Goal: Transaction & Acquisition: Purchase product/service

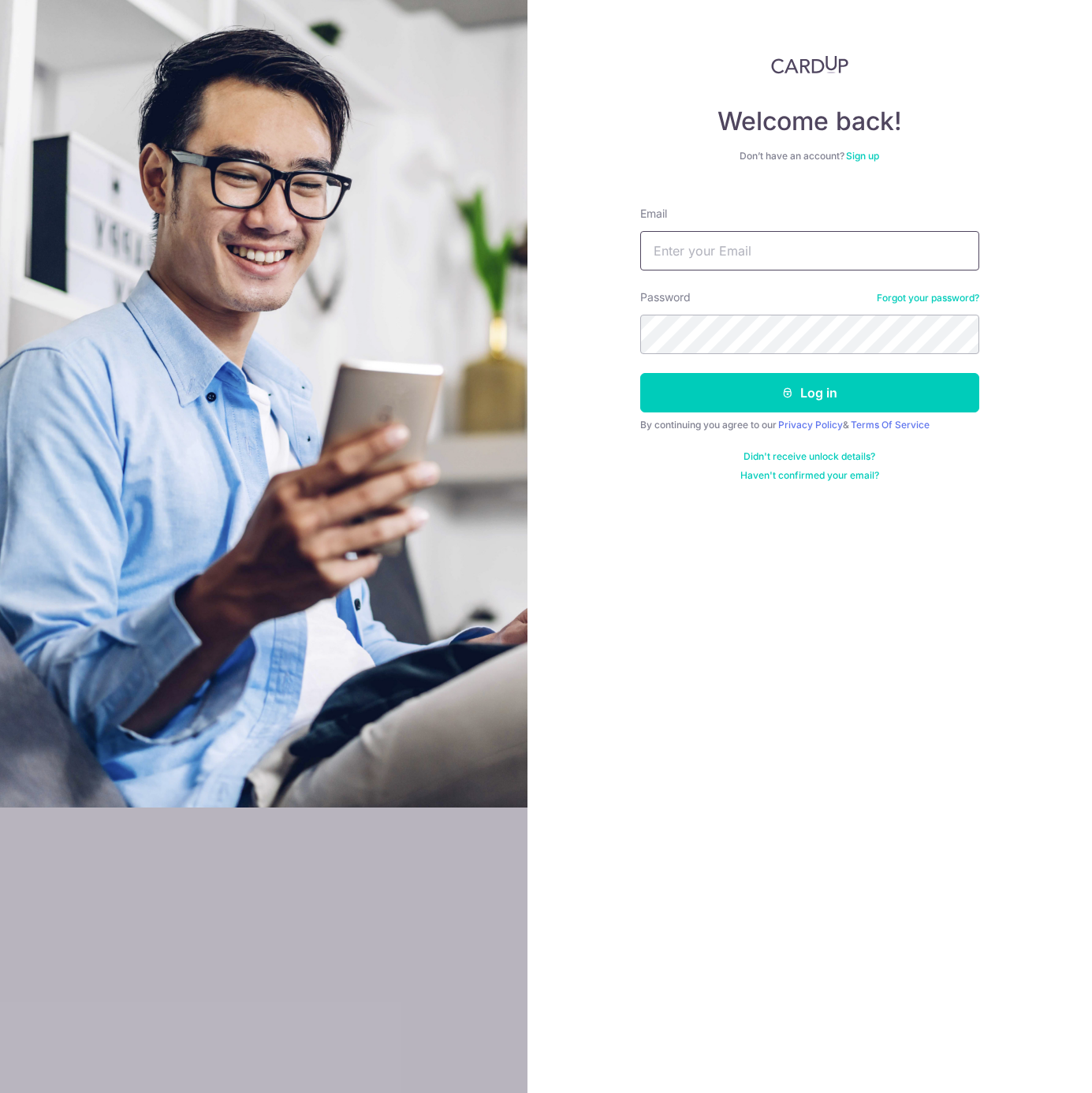
click at [681, 250] on input "Email" at bounding box center [810, 251] width 339 height 39
type input "cmcher@gmail.com"
click at [795, 390] on button "Log in" at bounding box center [810, 393] width 339 height 39
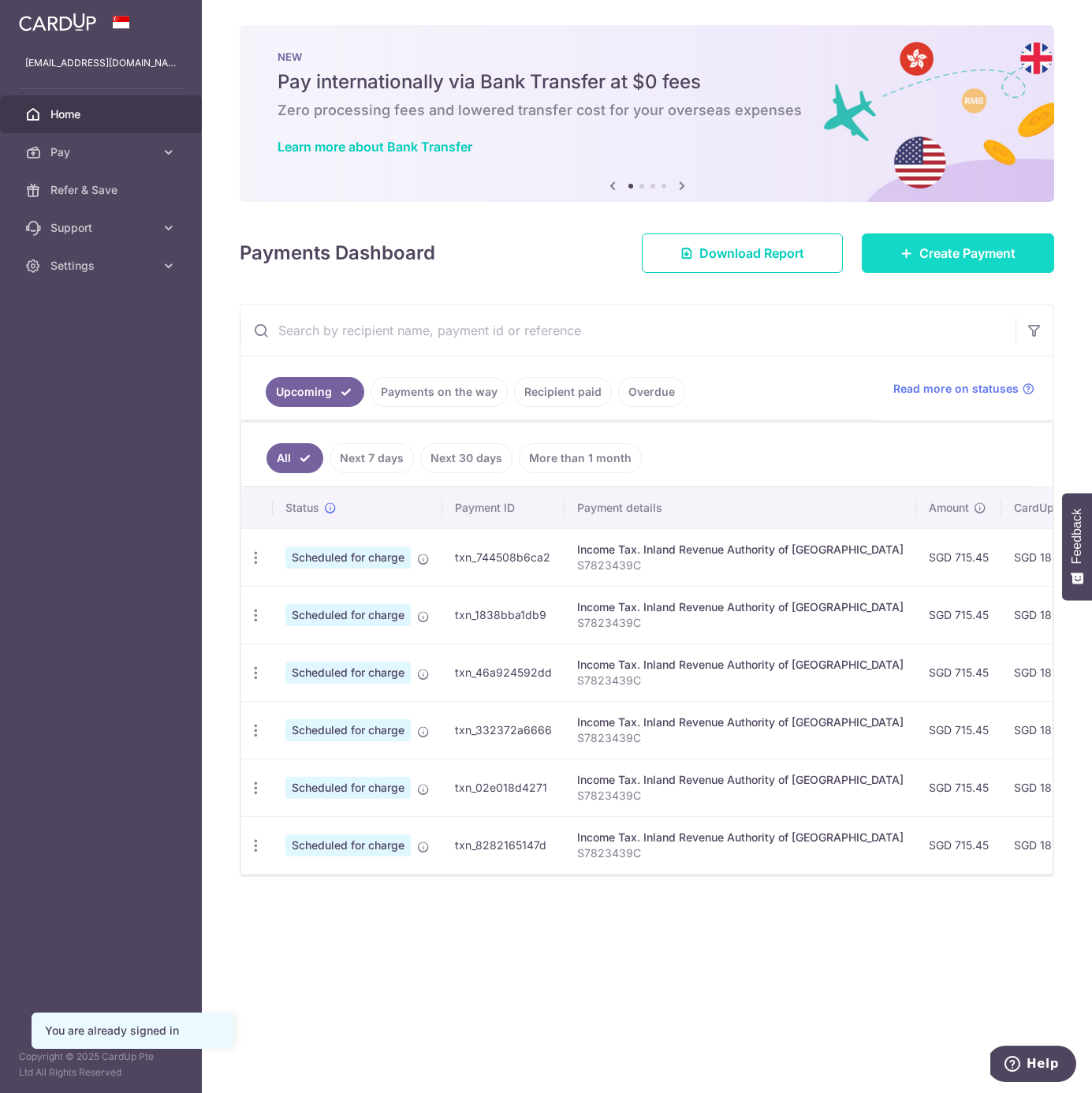
click at [922, 258] on span "Create Payment" at bounding box center [967, 253] width 96 height 19
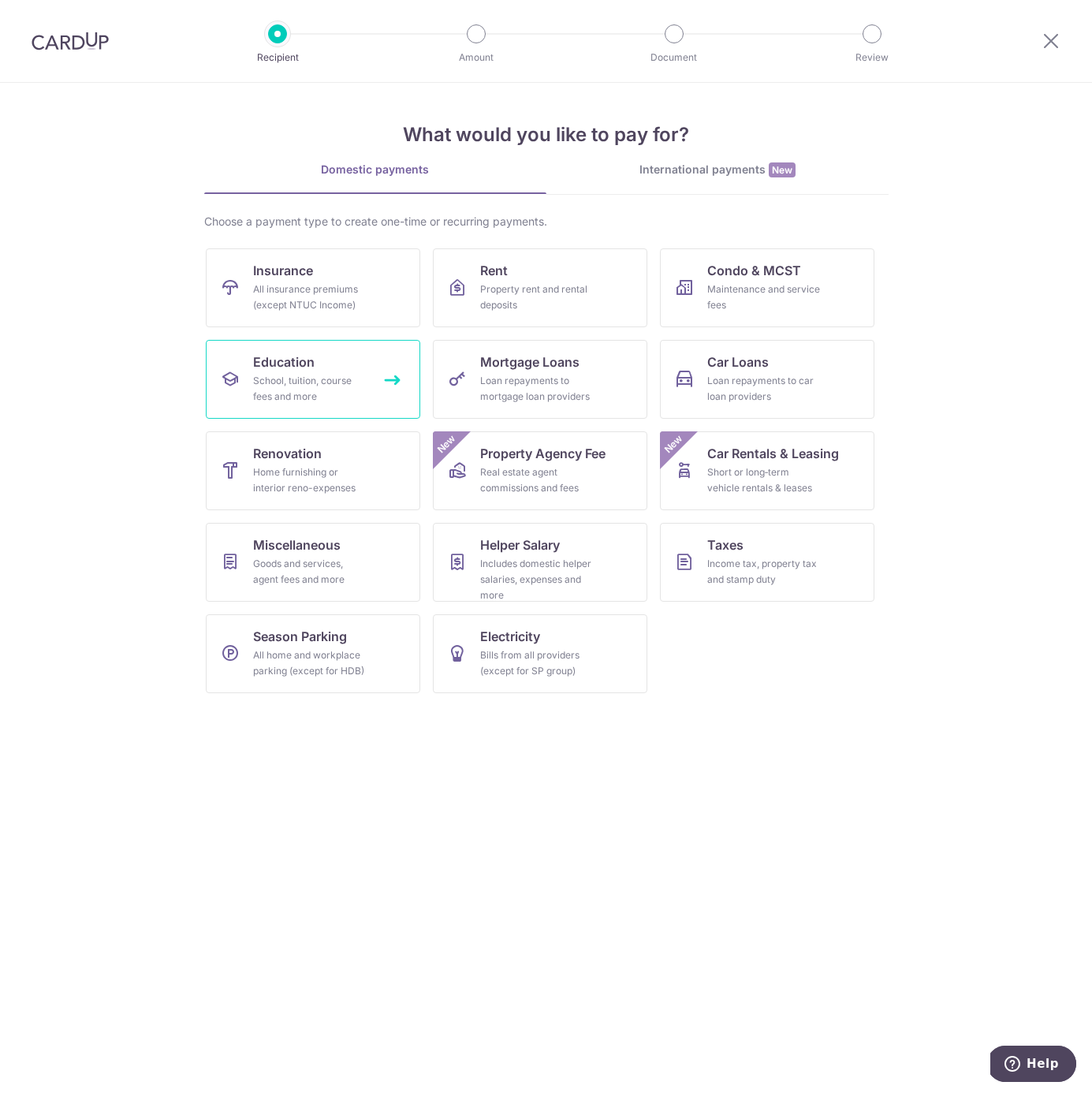
click at [337, 394] on div "School, tuition, course fees and more" at bounding box center [310, 388] width 113 height 31
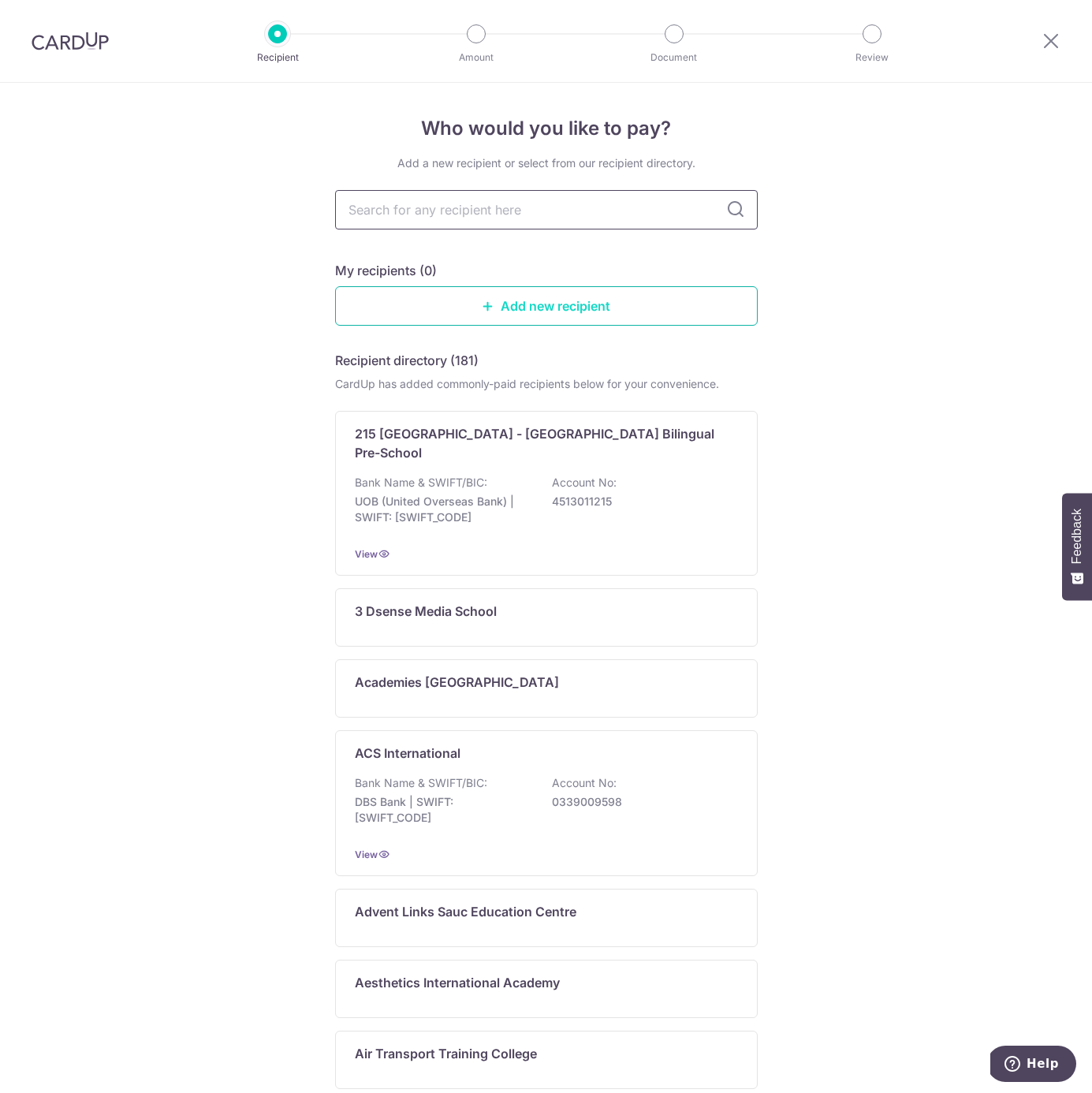
paste input "Heicoders Academy"
type input "Heicoders Academy"
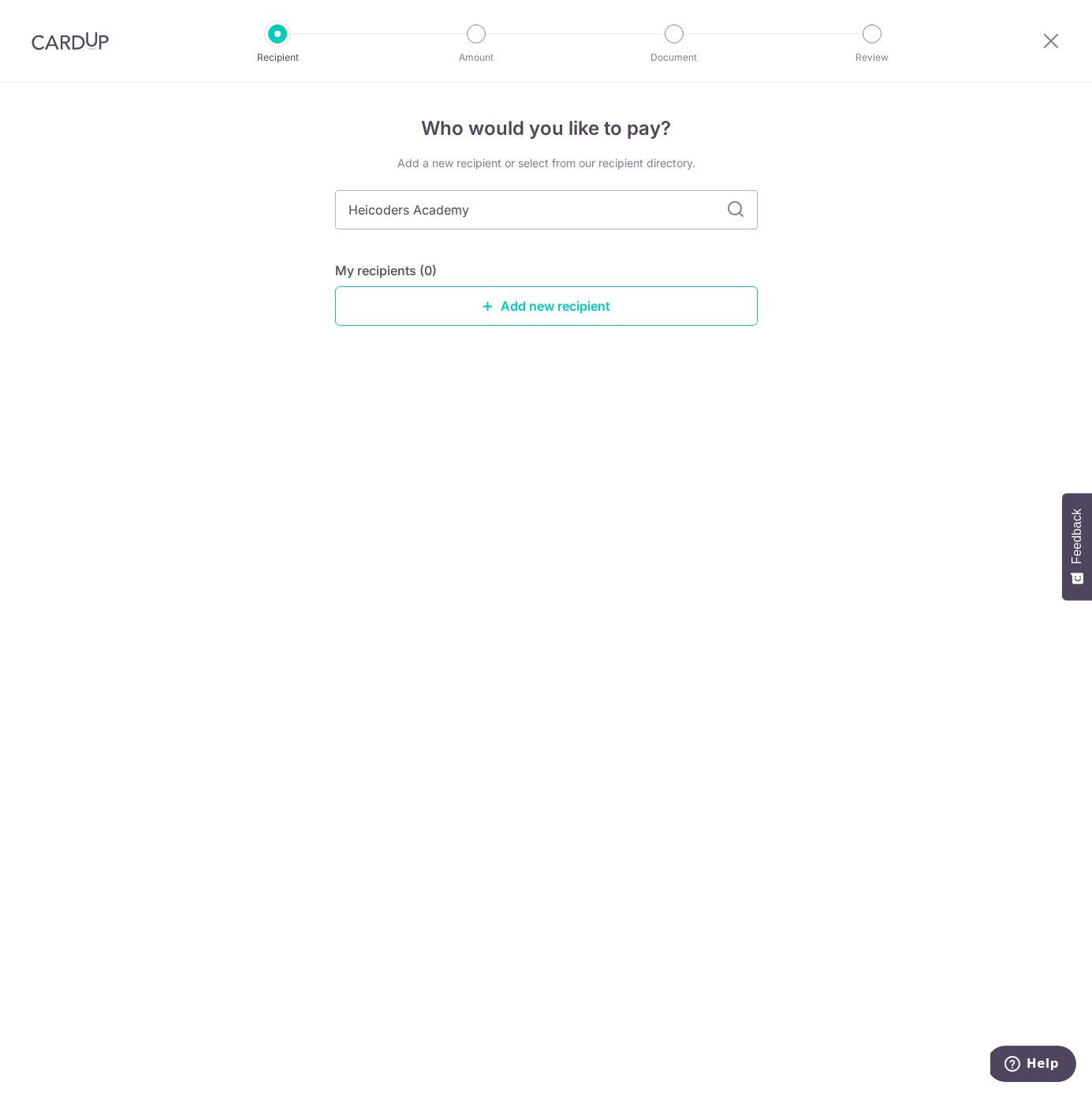
click at [733, 210] on icon at bounding box center [735, 209] width 19 height 19
click at [735, 212] on icon at bounding box center [735, 209] width 19 height 19
click at [513, 214] on input "Heicoders Academy" at bounding box center [547, 210] width 423 height 39
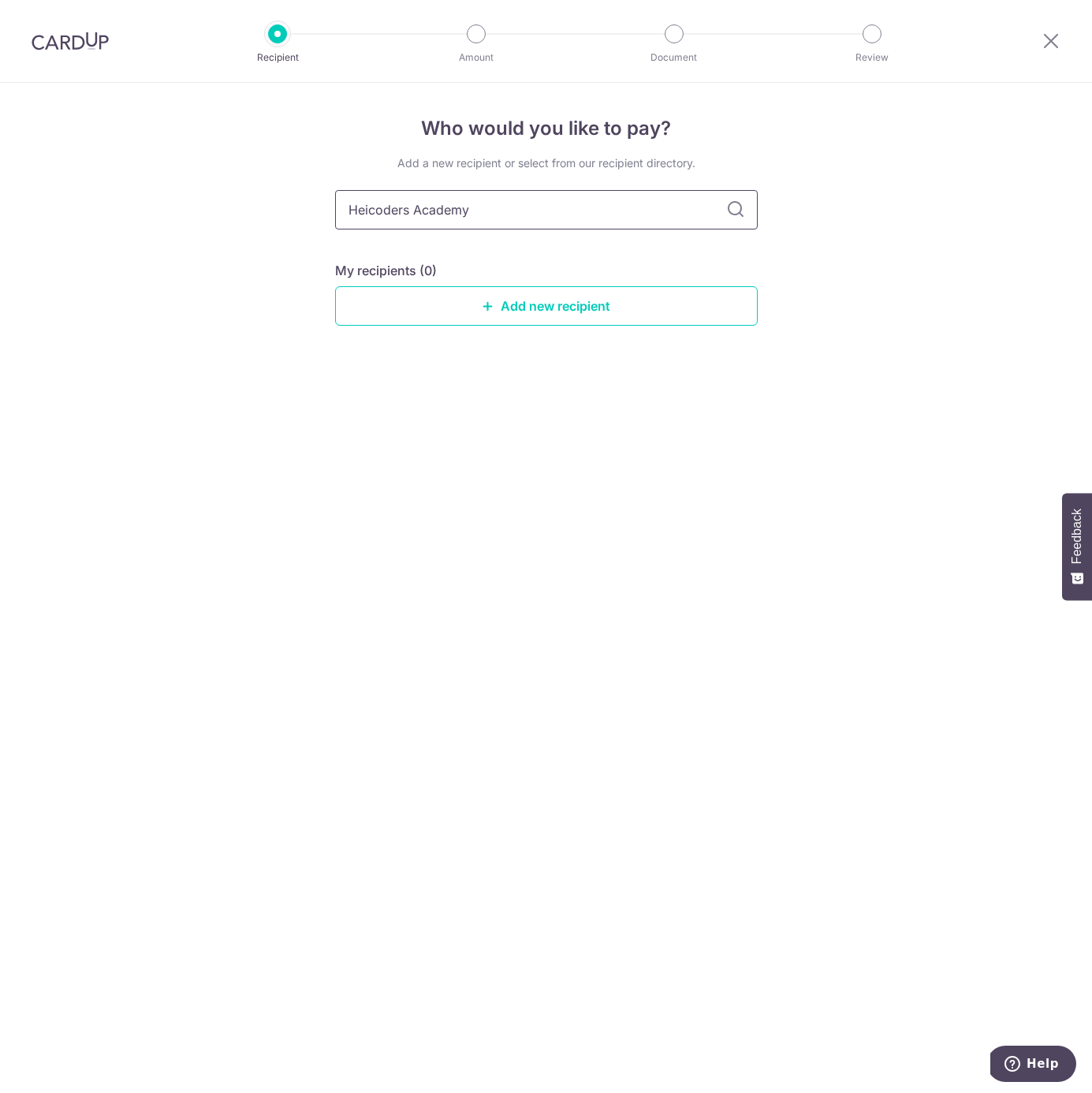
drag, startPoint x: 513, startPoint y: 214, endPoint x: 190, endPoint y: 193, distance: 323.7
click at [190, 193] on div "Who would you like to pay? Add a new recipient or select from our recipient dir…" at bounding box center [546, 588] width 1092 height 1010
click at [548, 319] on link "Add new recipient" at bounding box center [547, 306] width 423 height 39
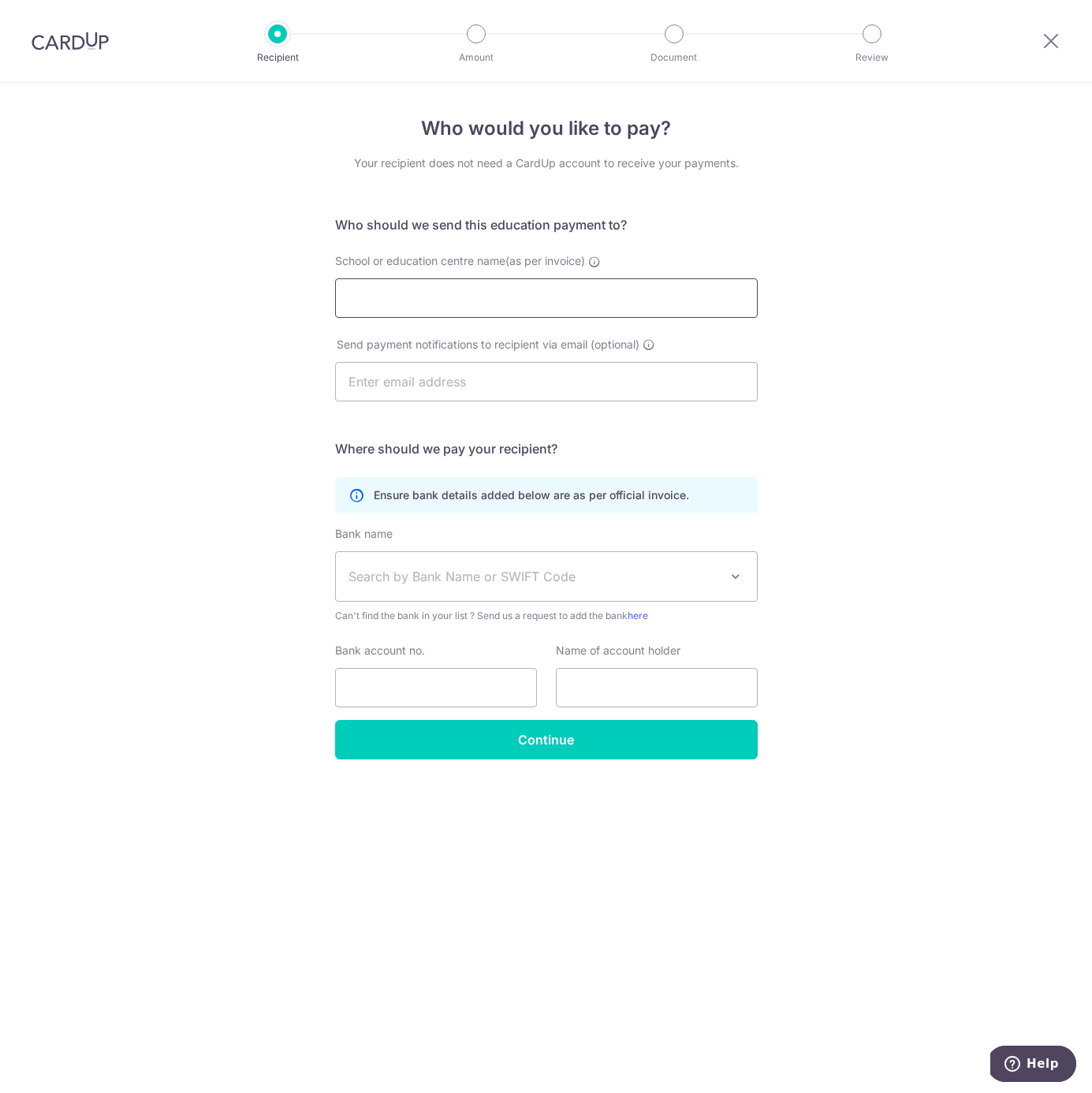
click at [436, 302] on input "School or education centre name(as per invoice)" at bounding box center [547, 298] width 423 height 39
paste input "Heicoders Academy"
click at [932, 405] on div "Who would you like to pay? Your recipient does not need a CardUp account to rec…" at bounding box center [546, 588] width 1092 height 1010
drag, startPoint x: 488, startPoint y: 304, endPoint x: 231, endPoint y: 296, distance: 257.1
click at [231, 296] on div "Who would you like to pay? Your recipient does not need a CardUp account to rec…" at bounding box center [546, 588] width 1092 height 1010
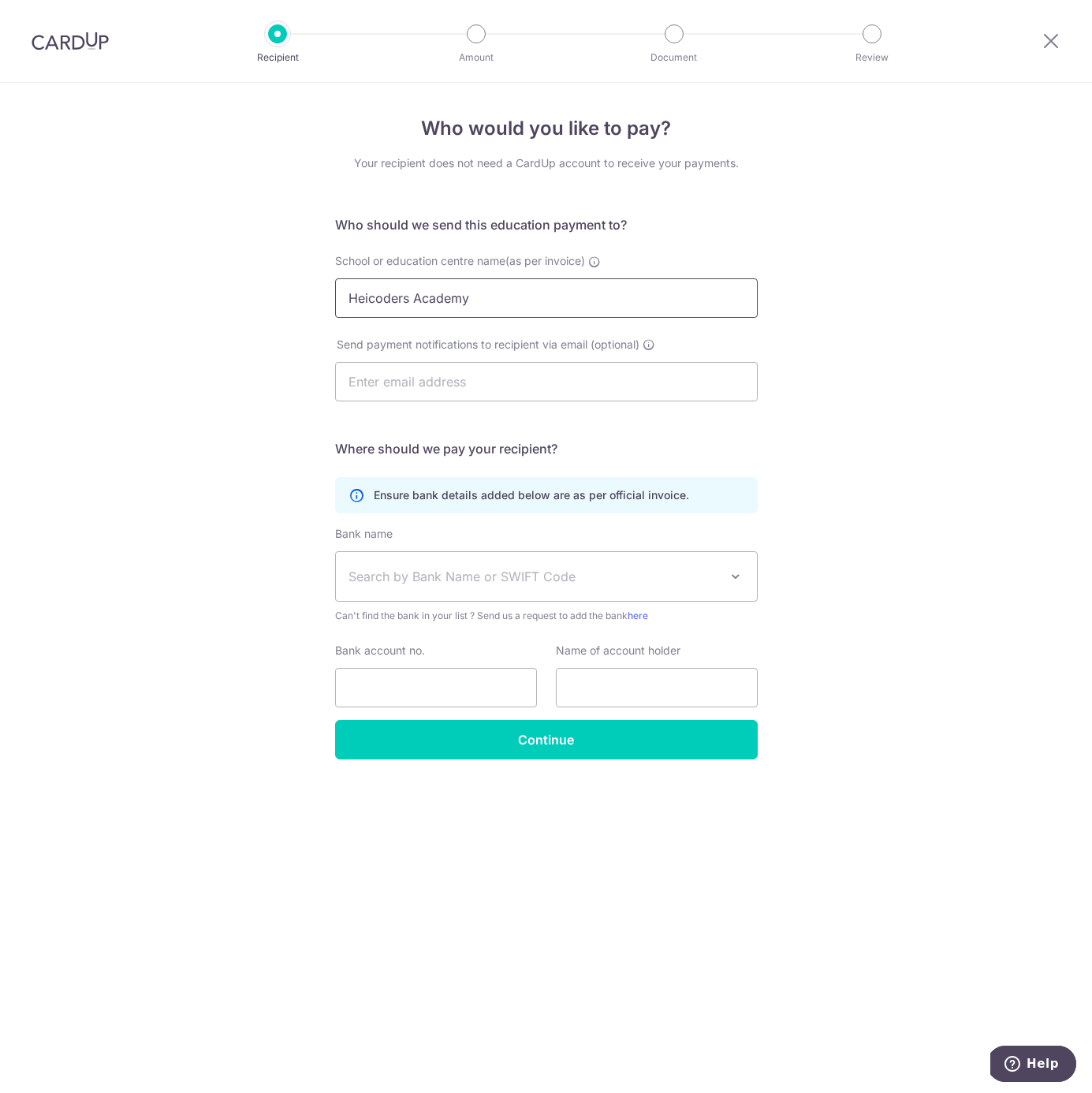
paste input "Private Limited"
type input "Heicoders Academy Private Limited"
click at [261, 364] on div "Who would you like to pay? Your recipient does not need a CardUp account to rec…" at bounding box center [546, 588] width 1092 height 1010
click at [474, 393] on input "text" at bounding box center [547, 382] width 423 height 39
click at [857, 596] on div "Who would you like to pay? Your recipient does not need a CardUp account to rec…" at bounding box center [546, 588] width 1092 height 1010
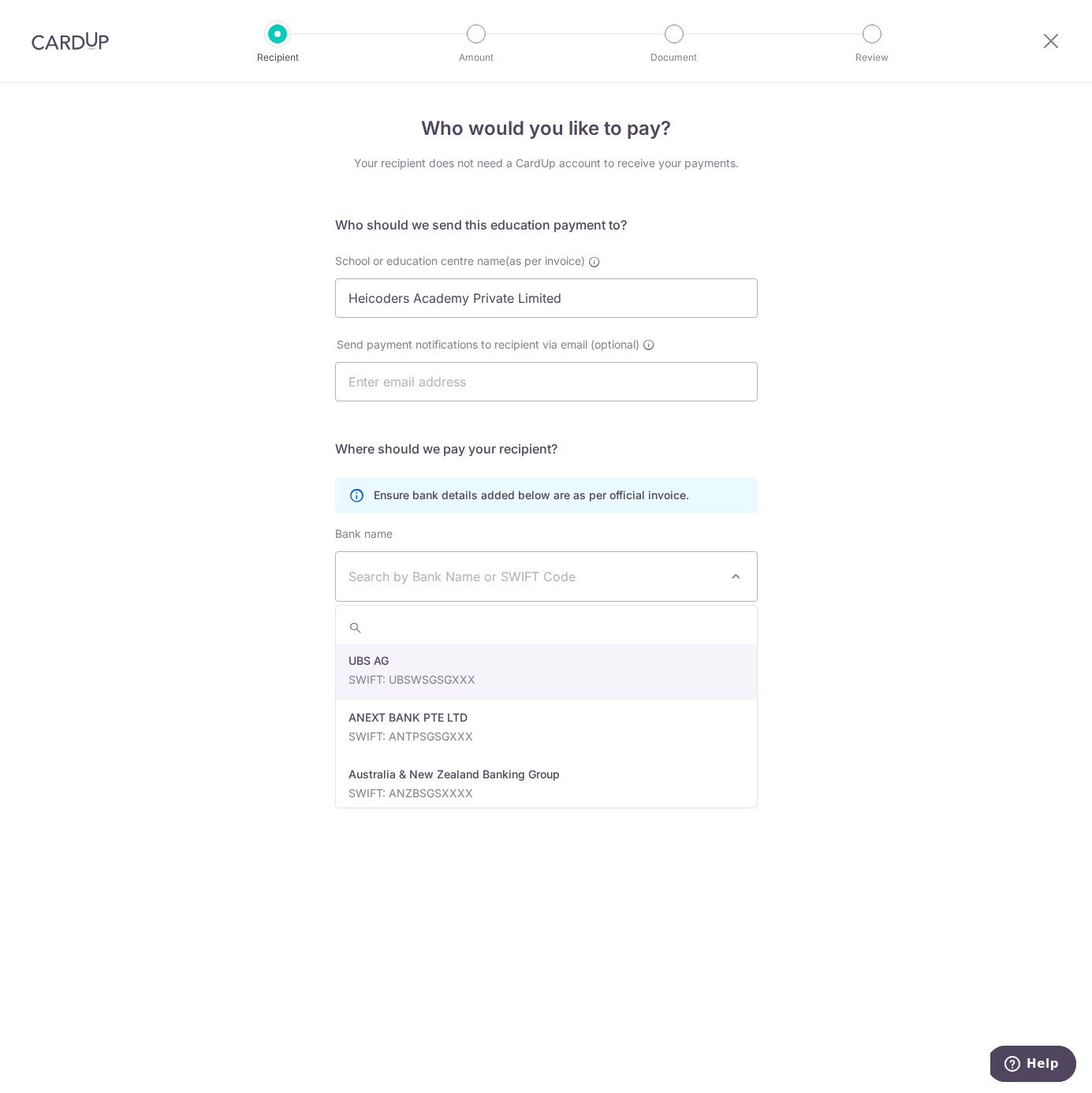
click at [443, 573] on span "Search by Bank Name or SWIFT Code" at bounding box center [534, 575] width 370 height 19
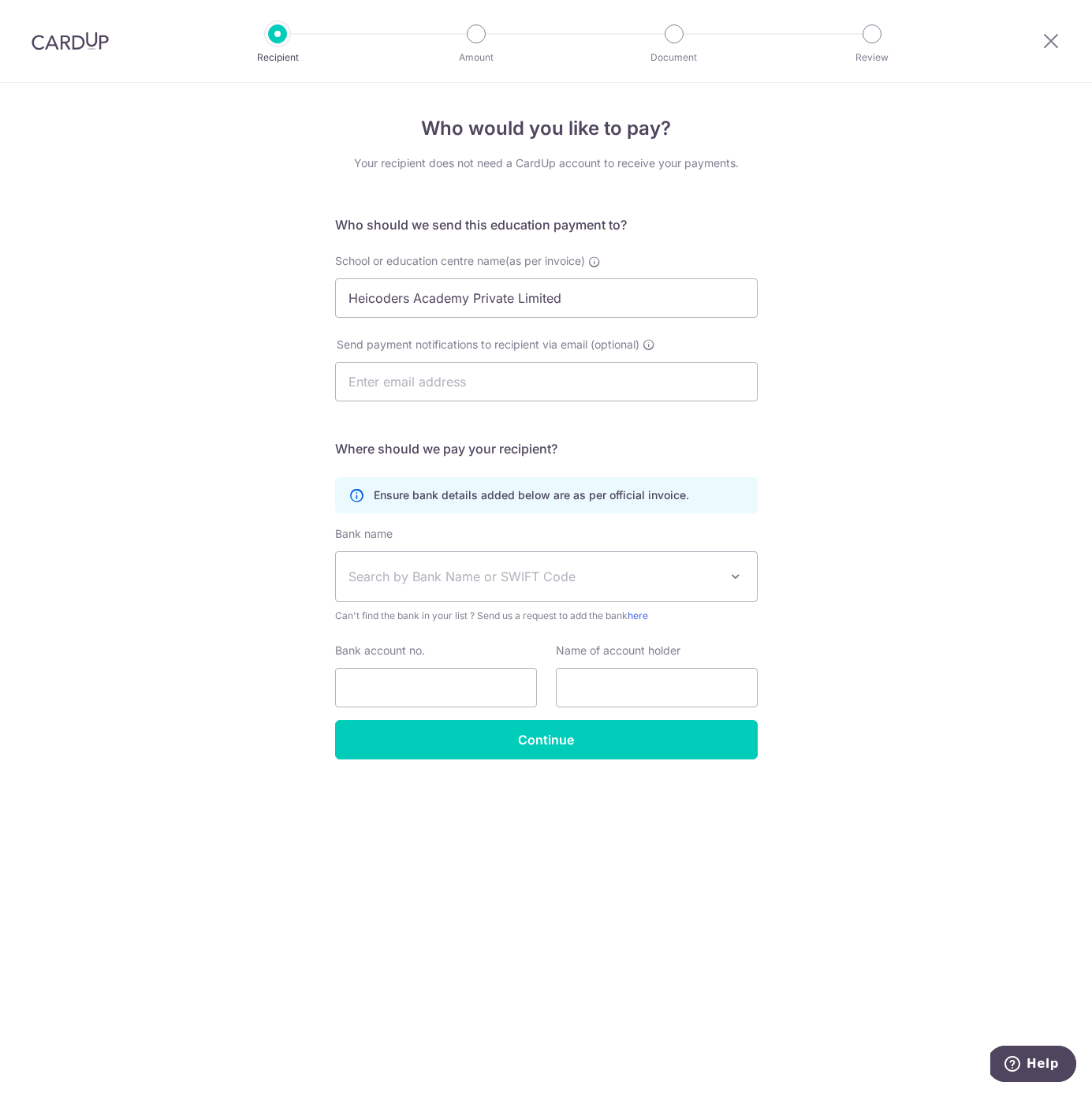
click at [475, 577] on span "Search by Bank Name or SWIFT Code" at bounding box center [534, 575] width 370 height 19
click at [481, 578] on span "Search by Bank Name or SWIFT Code" at bounding box center [534, 575] width 370 height 19
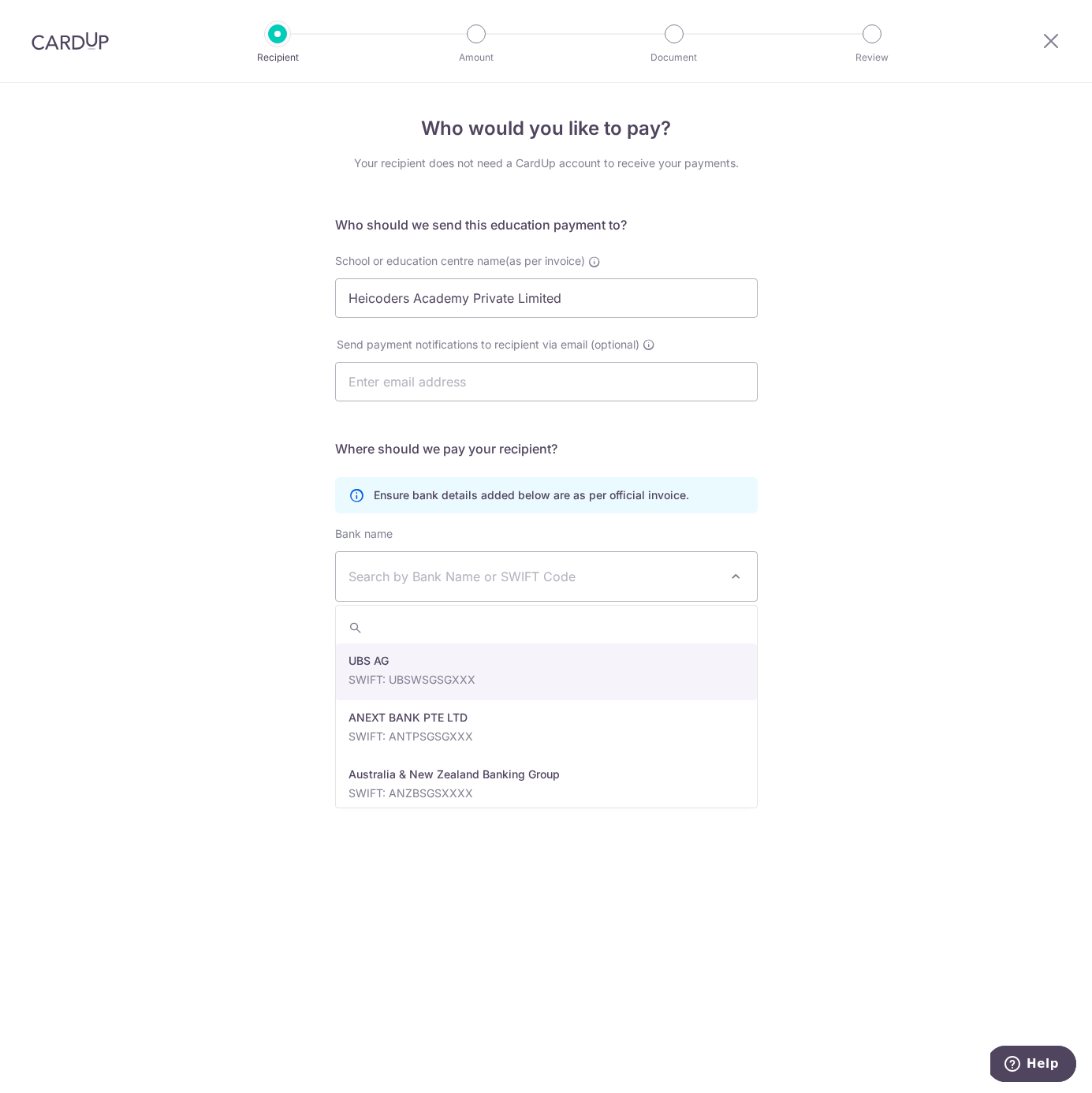
type input "d"
type input "DBS Bank"
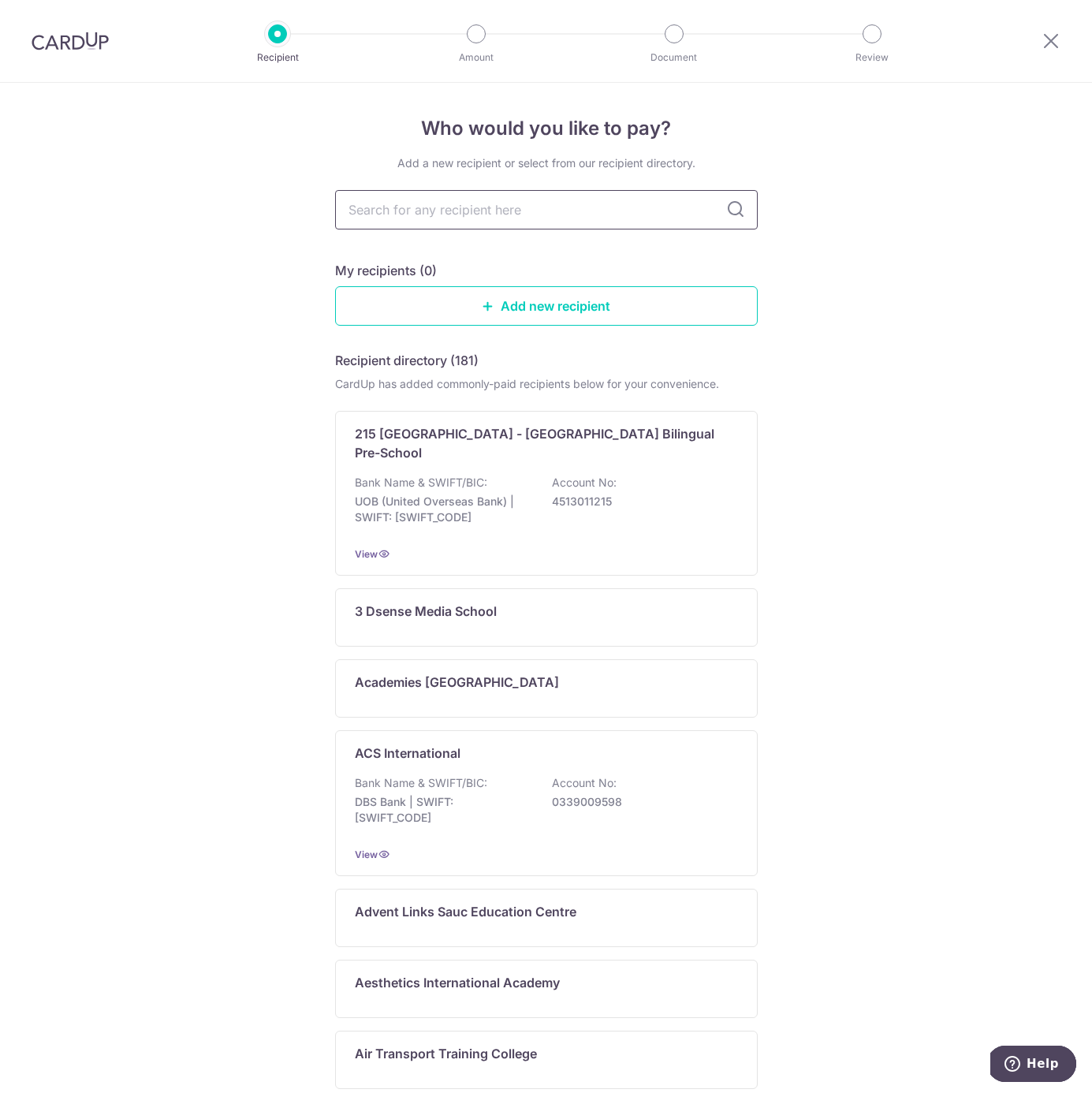
click at [430, 204] on input "text" at bounding box center [547, 210] width 423 height 39
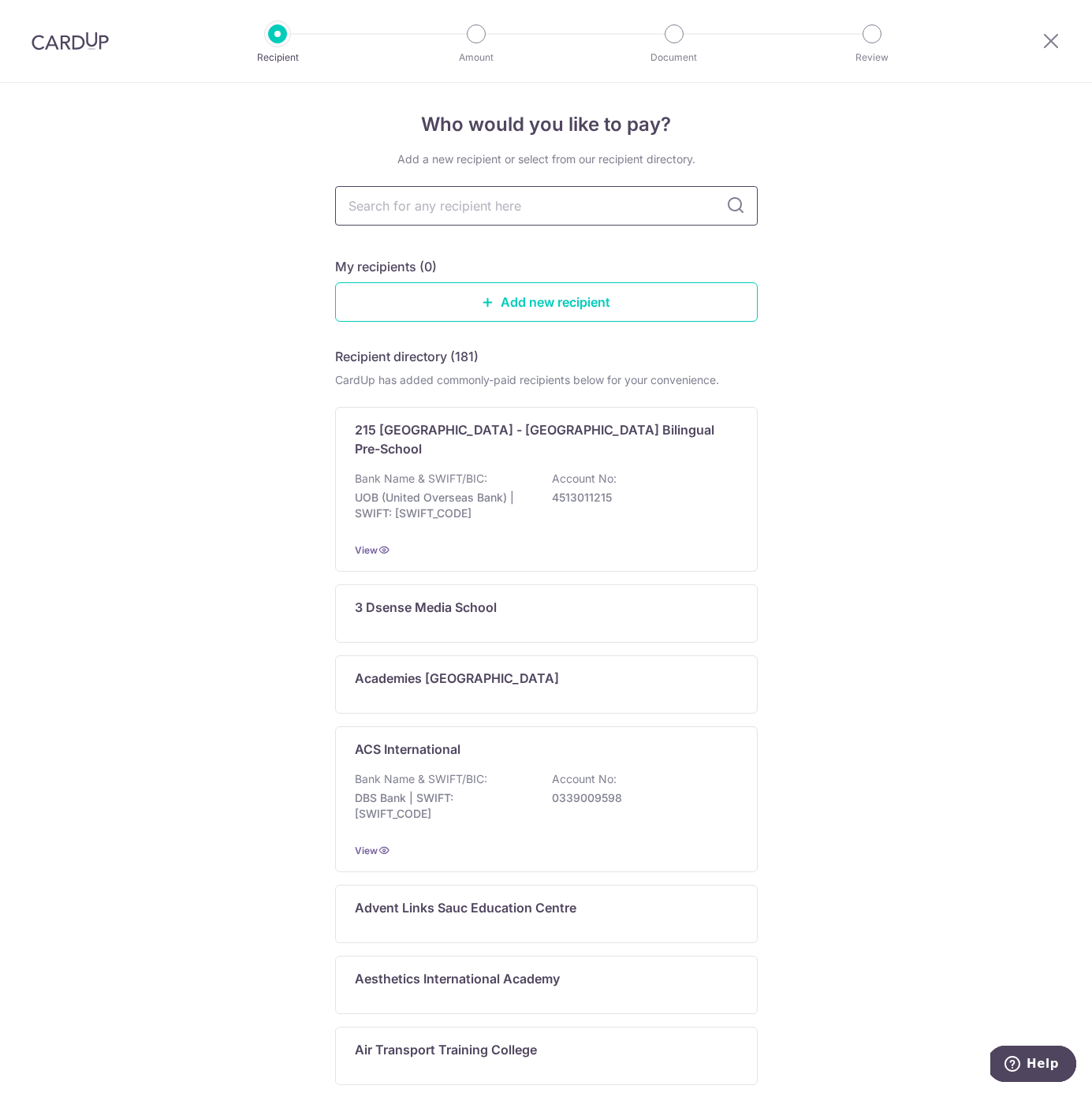
click at [430, 204] on input "text" at bounding box center [547, 206] width 423 height 39
type input "he"
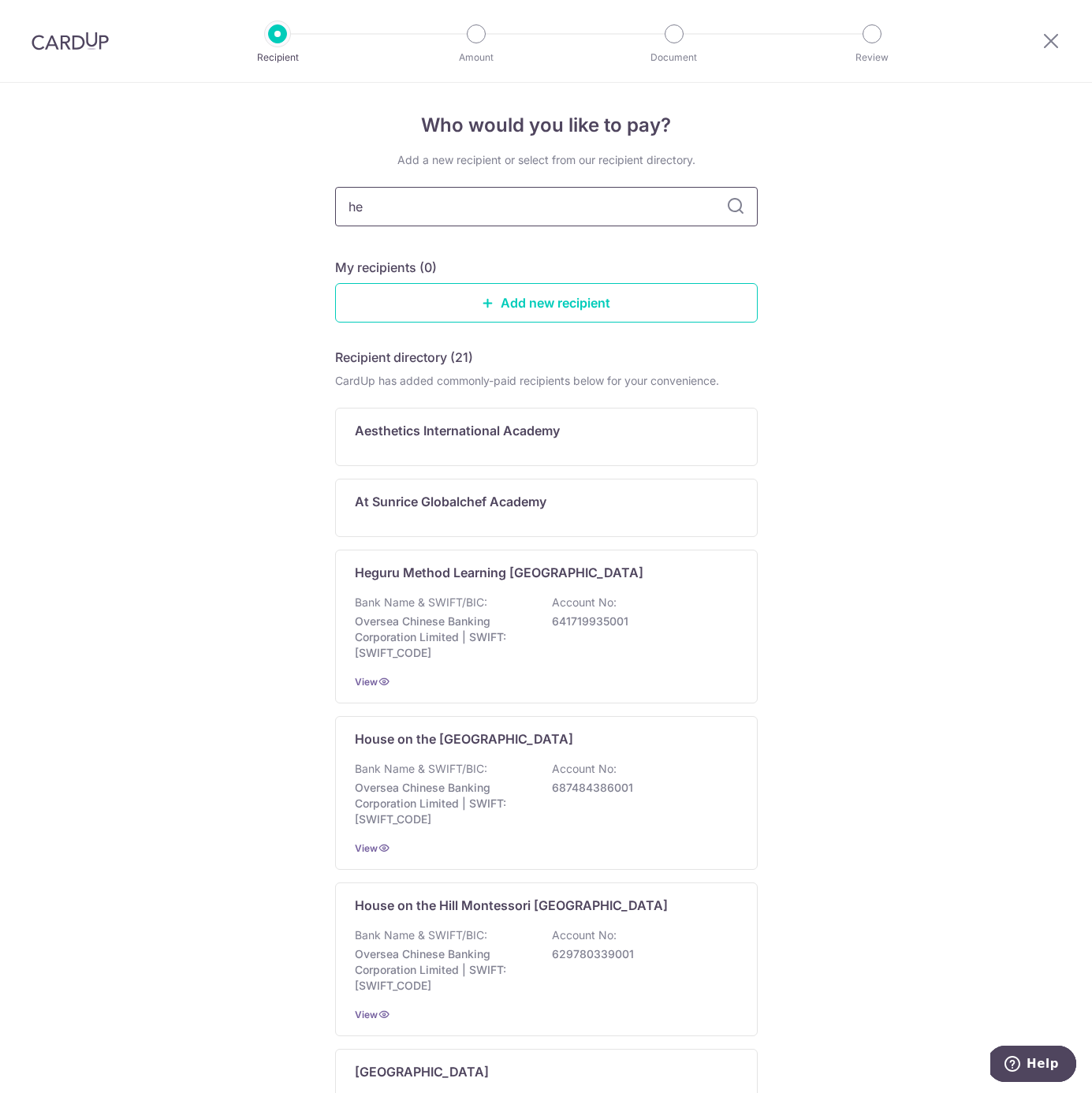
type input "hei"
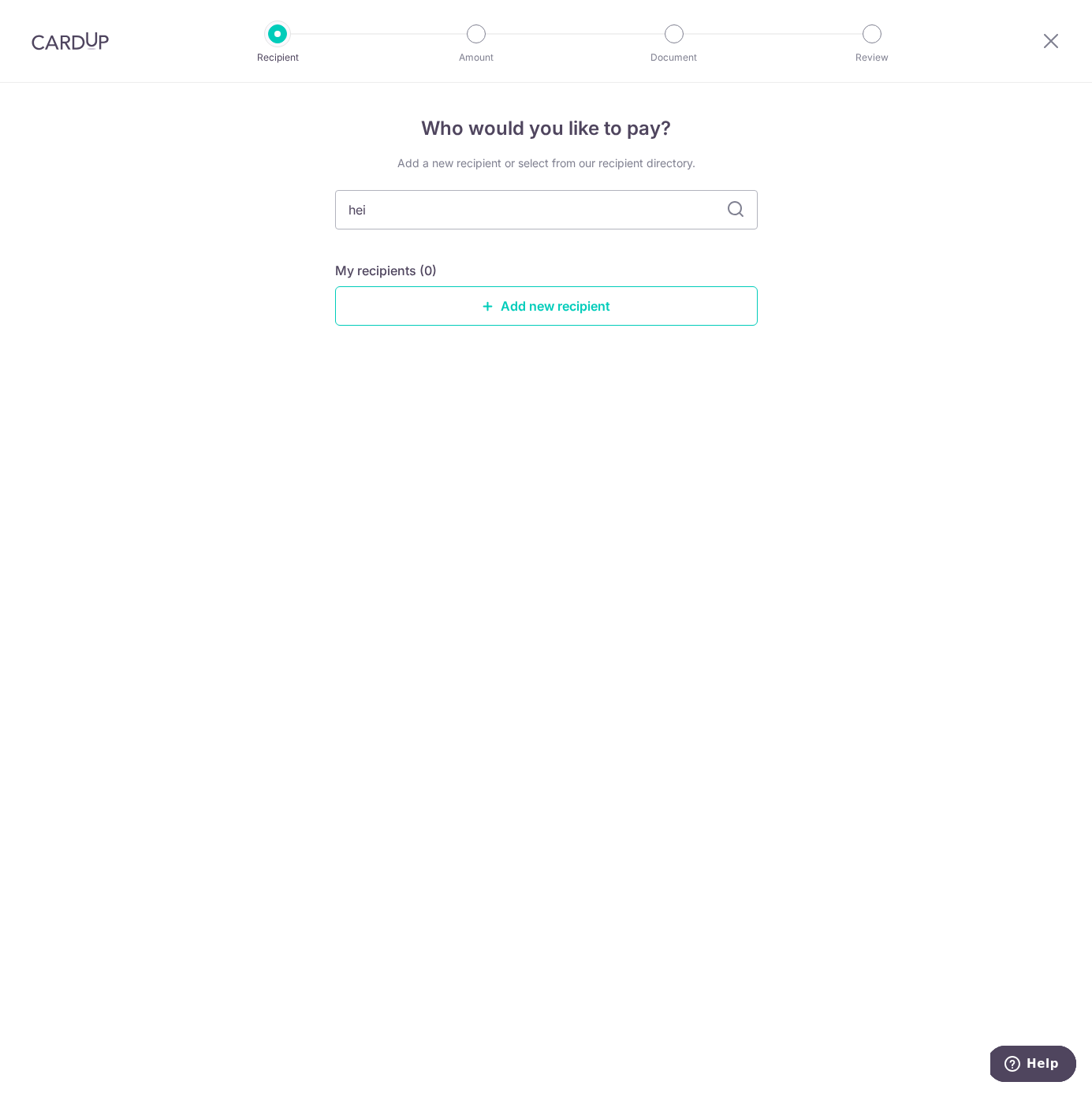
scroll to position [0, 0]
drag, startPoint x: 390, startPoint y: 204, endPoint x: 309, endPoint y: 201, distance: 81.1
click at [298, 200] on div "Who would you like to pay? Add a new recipient or select from our recipient dir…" at bounding box center [546, 588] width 1092 height 1010
click at [551, 320] on link "Add new recipient" at bounding box center [547, 306] width 423 height 39
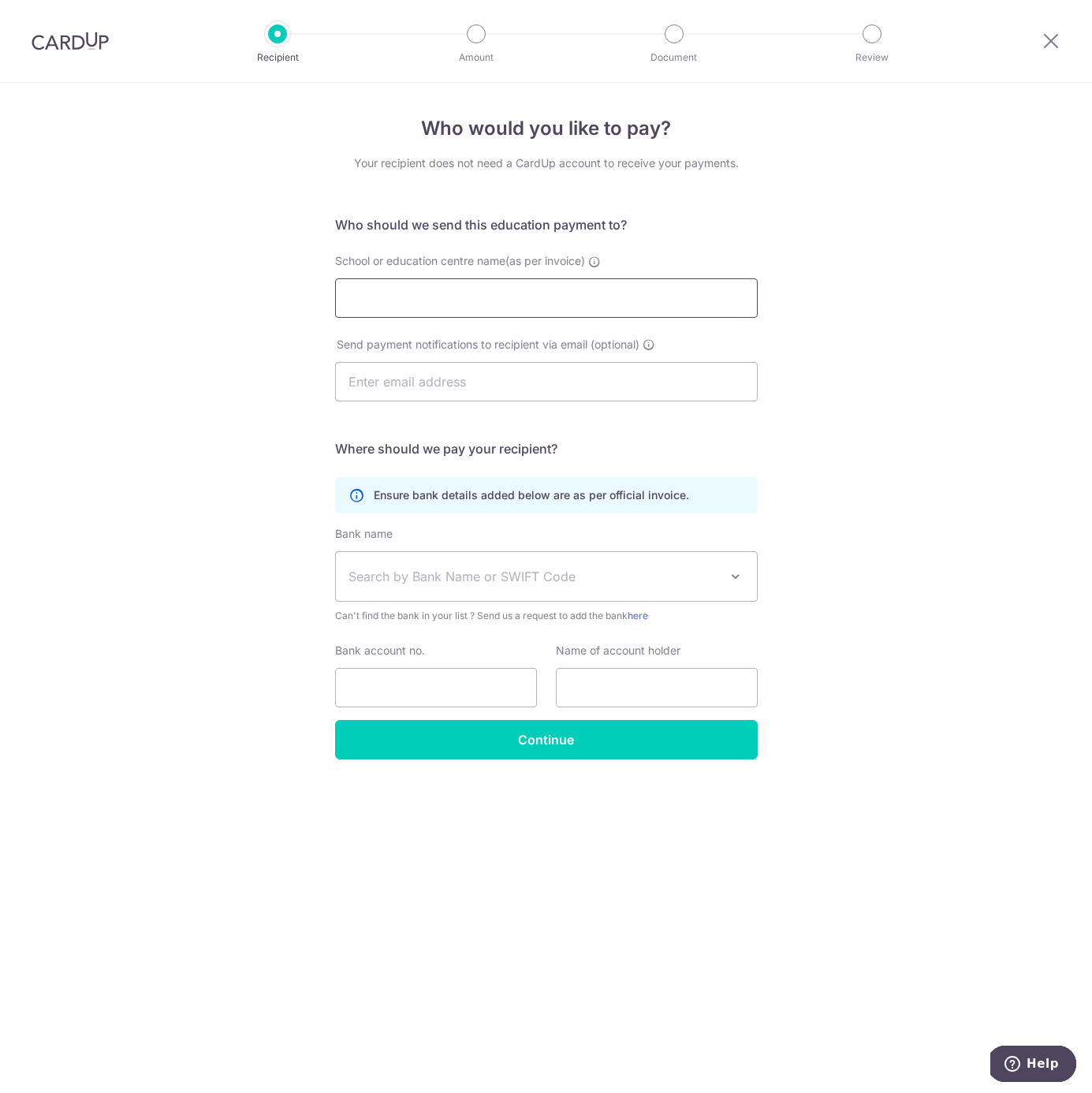
click at [490, 302] on input "School or education centre name(as per invoice)" at bounding box center [547, 298] width 423 height 39
paste input "DBS Bank"
type input "DBS Bank"
drag, startPoint x: 492, startPoint y: 304, endPoint x: 170, endPoint y: 280, distance: 322.9
click at [170, 280] on div "Who would you like to pay? Your recipient does not need a CardUp account to rec…" at bounding box center [546, 588] width 1092 height 1010
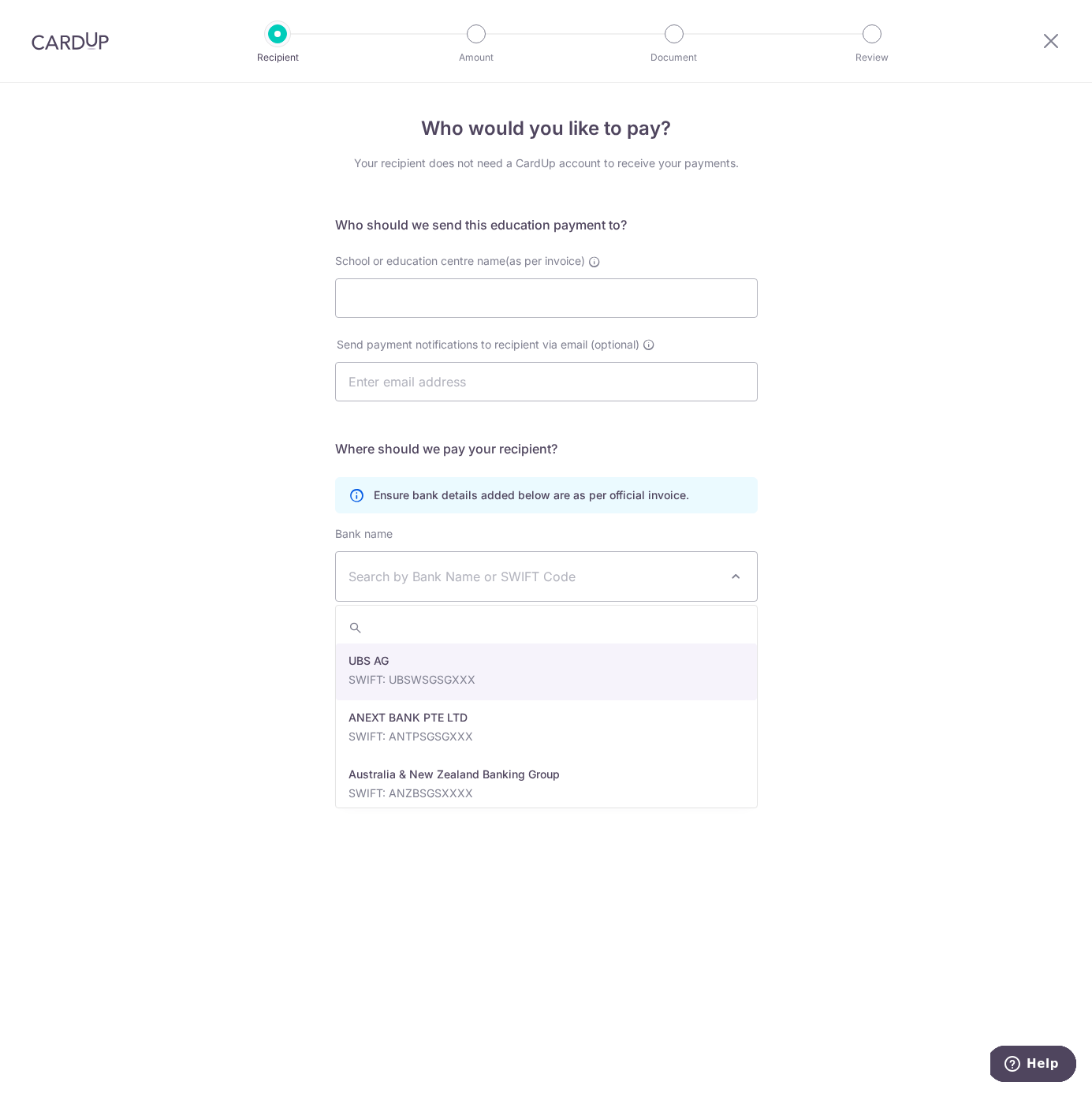
click at [471, 570] on span "Search by Bank Name or SWIFT Code" at bounding box center [534, 575] width 370 height 19
click at [396, 627] on input "search" at bounding box center [546, 627] width 421 height 31
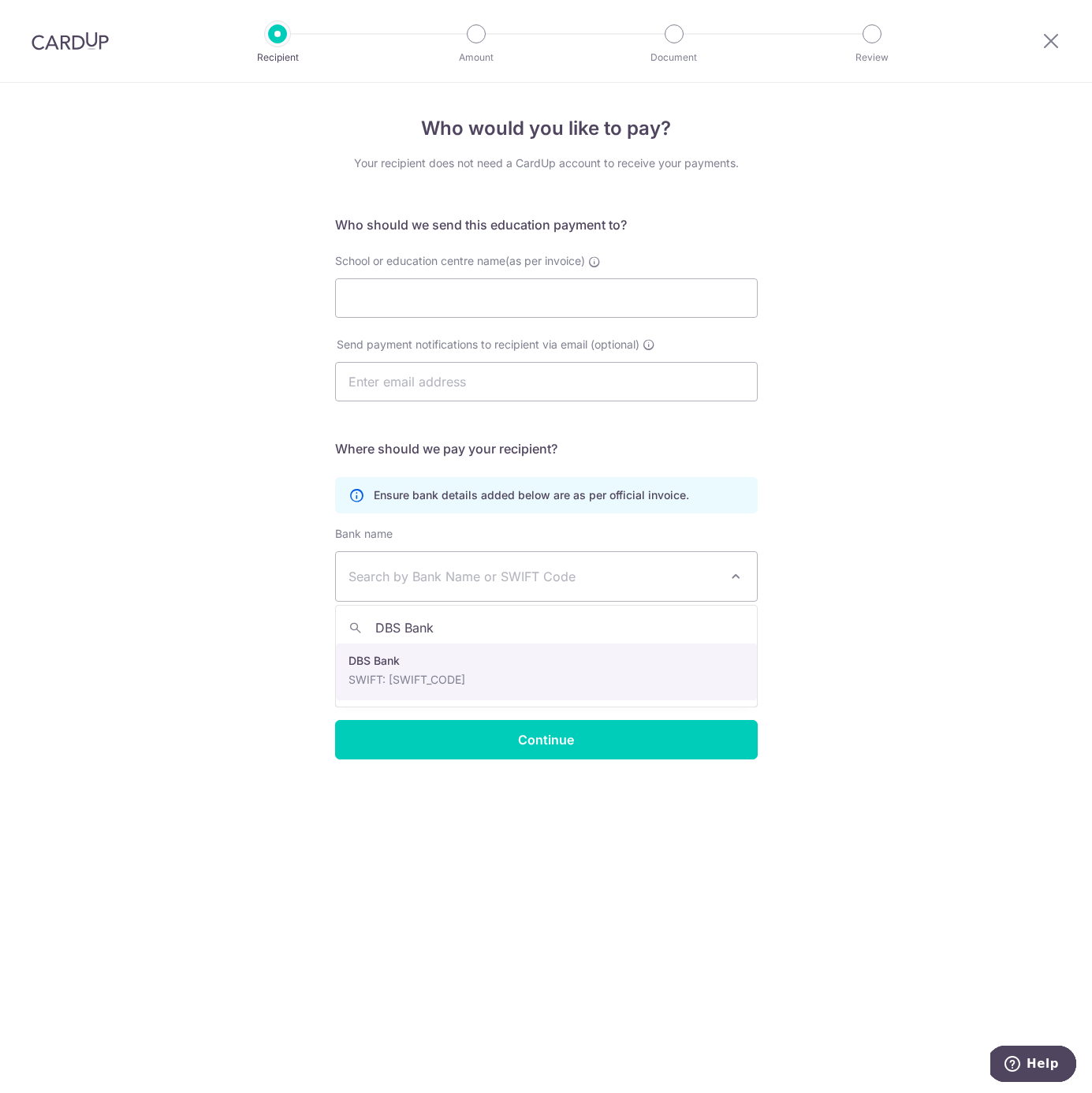
type input "DBS Bank"
select select "6"
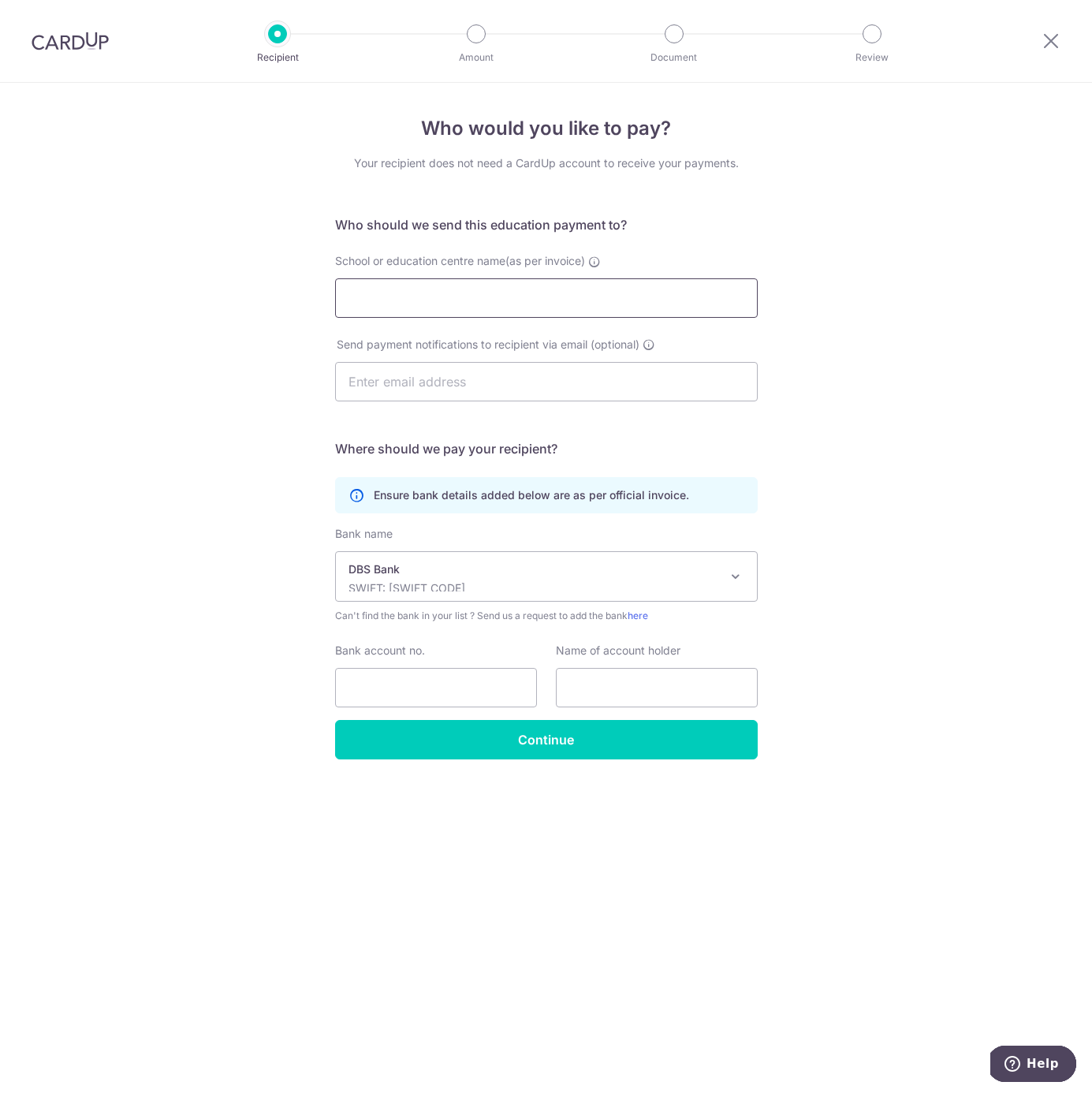
click at [439, 292] on input "School or education centre name(as per invoice)" at bounding box center [547, 298] width 423 height 39
paste input "Heicoders Academy Private Limited"
type input "Heicoders Academy Private Limited"
click at [933, 477] on div "Who would you like to pay? Your recipient does not need a CardUp account to rec…" at bounding box center [546, 588] width 1092 height 1010
click at [496, 685] on input "Bank account no." at bounding box center [436, 687] width 202 height 39
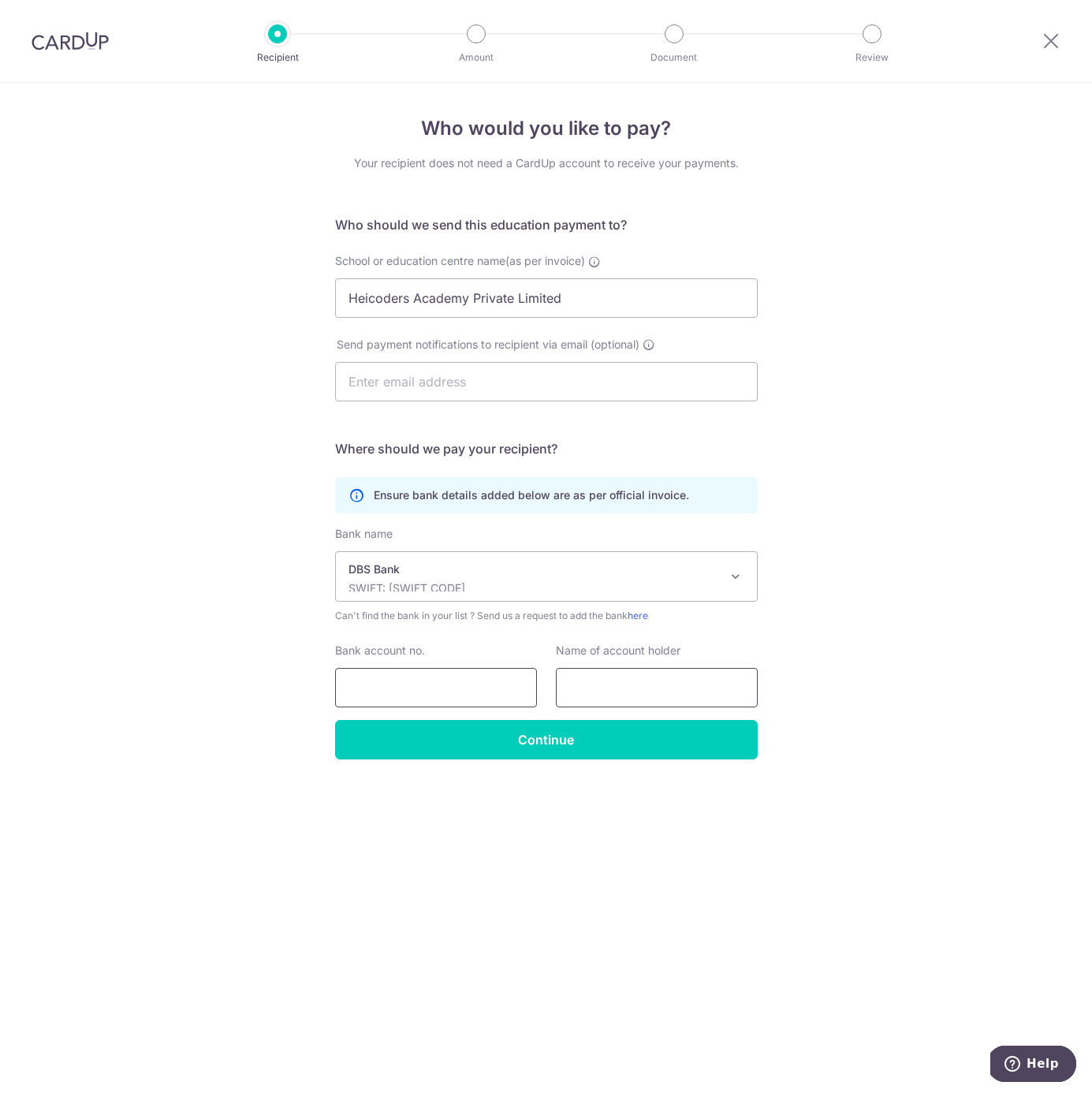
paste input "072-137-188-0"
type input "072-137-188-0"
click at [626, 688] on input "text" at bounding box center [657, 687] width 202 height 39
click at [649, 696] on input "text" at bounding box center [657, 687] width 202 height 39
paste input "Heicoders Academy Private Limited"
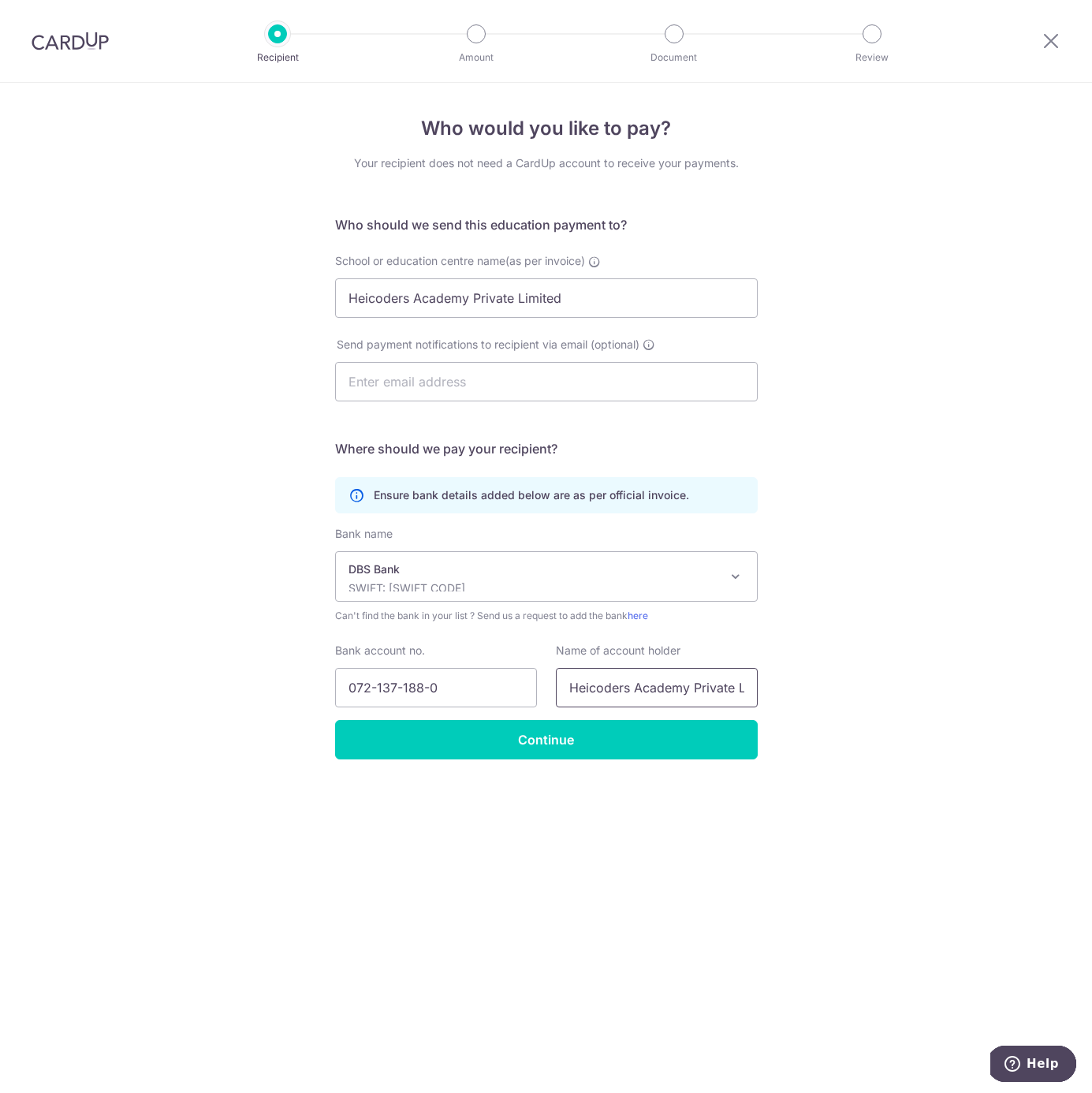
scroll to position [0, 37]
type input "Heicoders Academy Private Limited"
click at [912, 617] on div "Who would you like to pay? Your recipient does not need a CardUp account to rec…" at bounding box center [546, 588] width 1092 height 1010
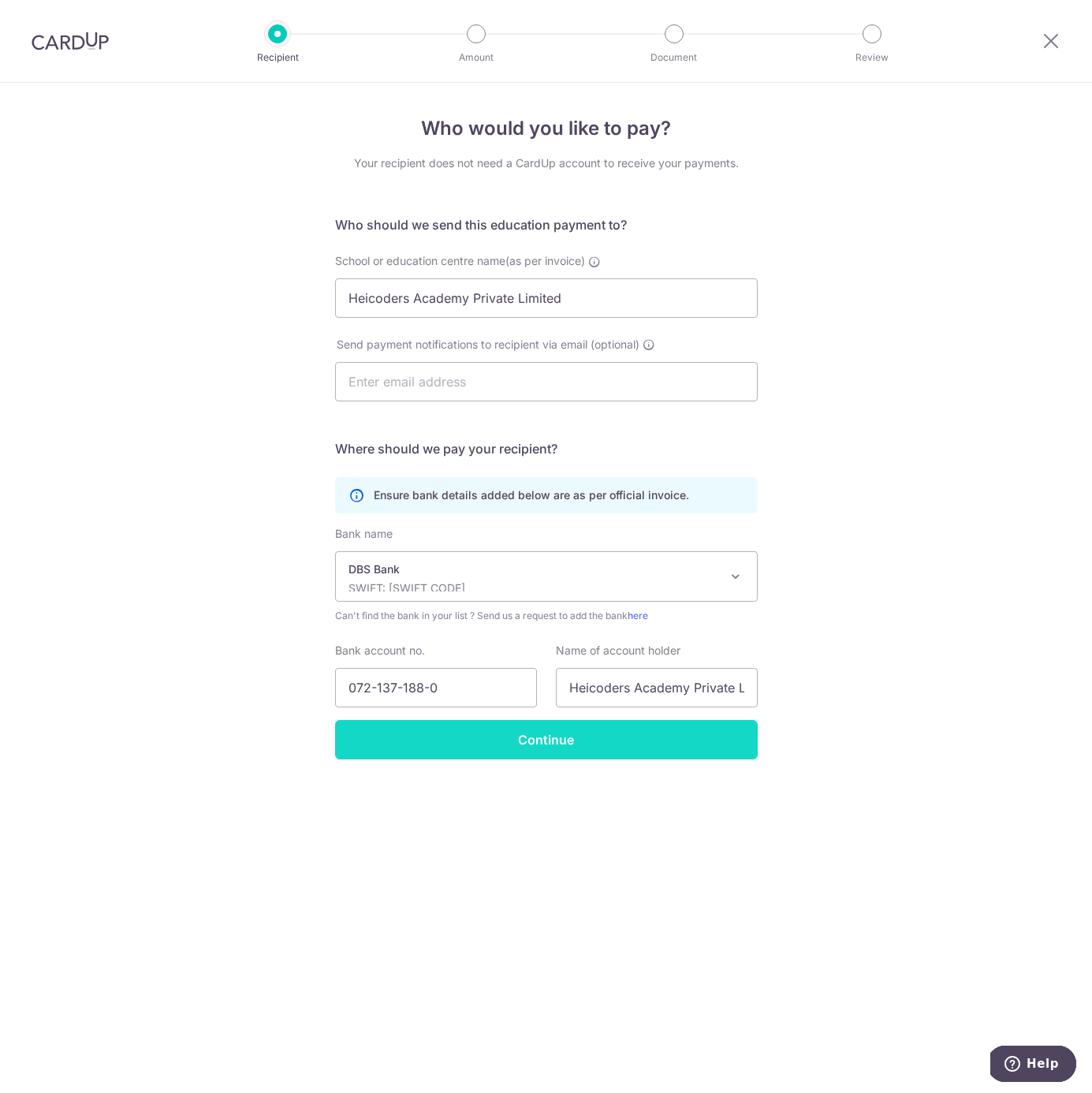
click at [534, 743] on input "Continue" at bounding box center [547, 740] width 423 height 39
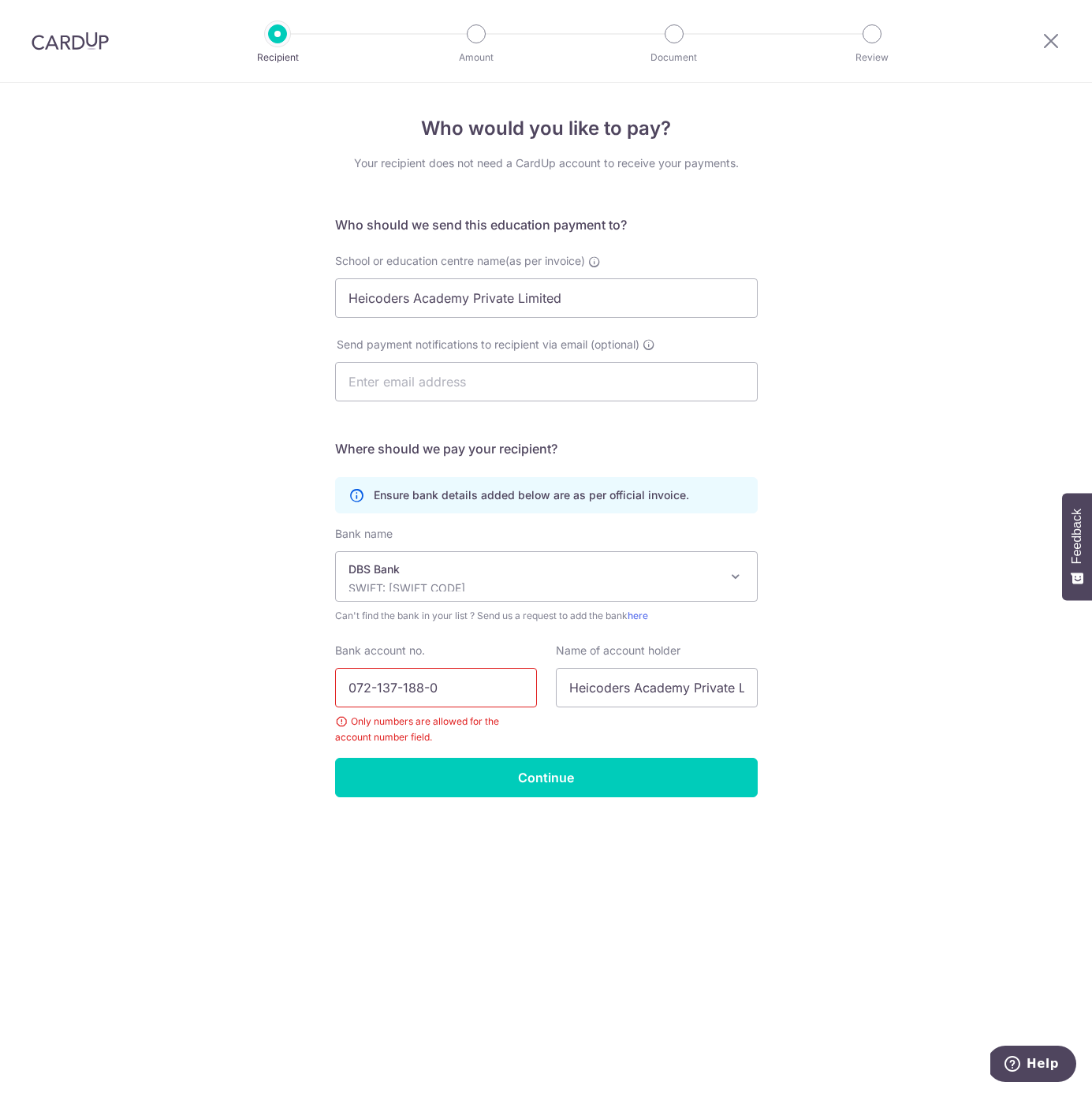
drag, startPoint x: 379, startPoint y: 688, endPoint x: 400, endPoint y: 753, distance: 68.3
click at [379, 688] on input "072-137-188-0" at bounding box center [436, 687] width 202 height 39
type input "0721371880"
click at [613, 778] on input "Continue" at bounding box center [547, 777] width 423 height 39
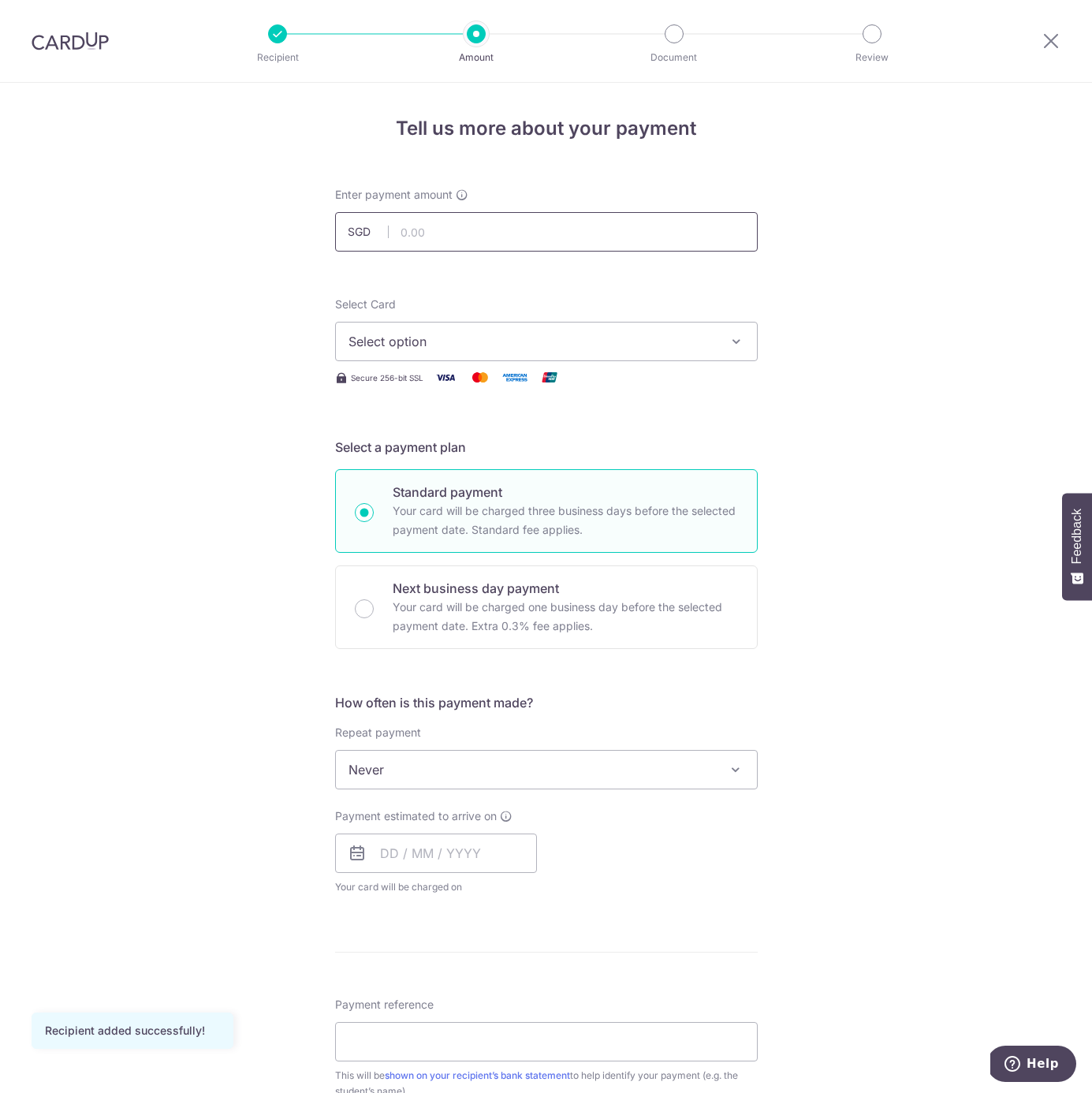
click at [434, 233] on input "text" at bounding box center [547, 232] width 423 height 39
type input "5,320.30"
click at [418, 348] on span "Select option" at bounding box center [533, 341] width 368 height 19
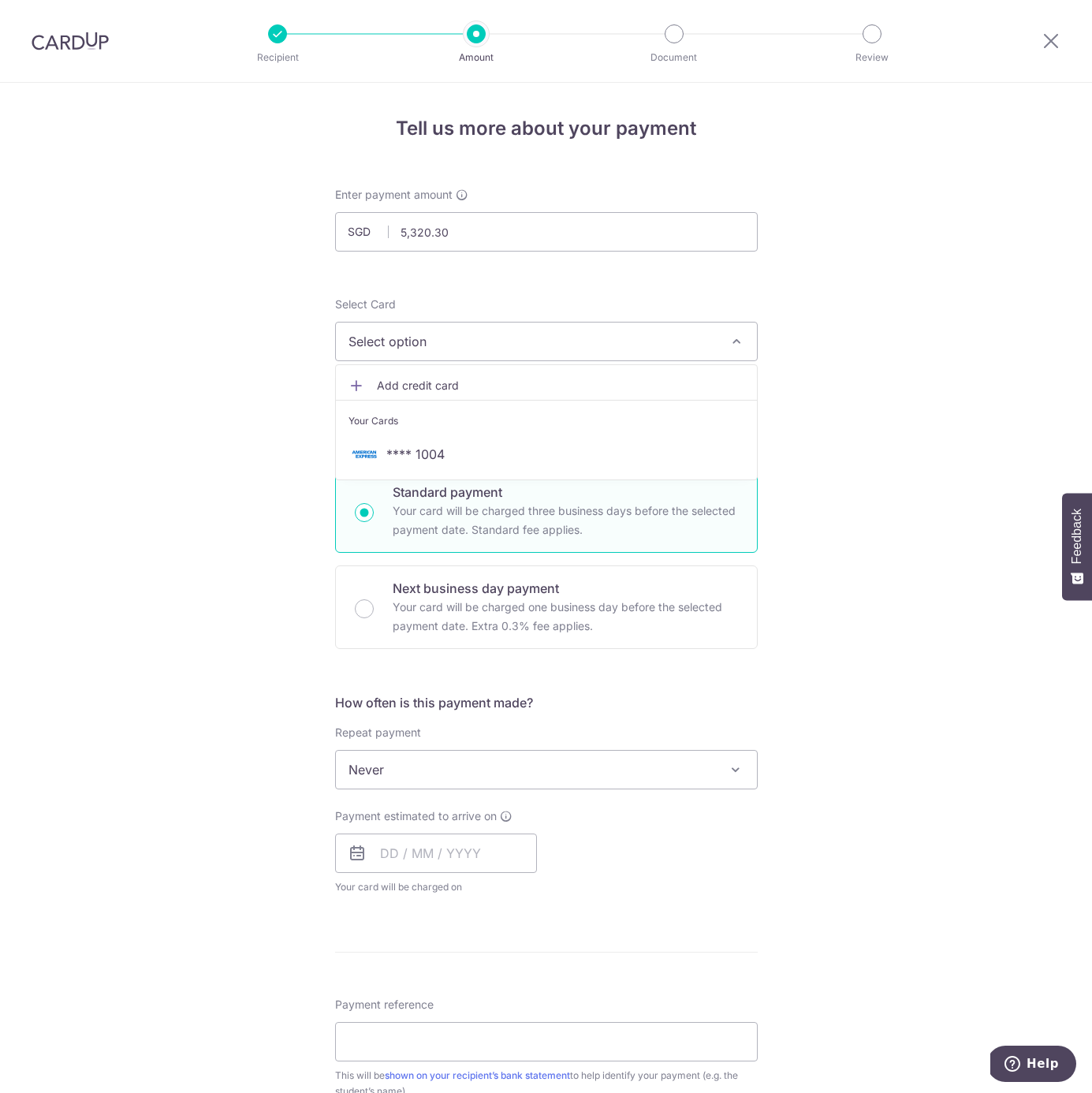
click at [909, 471] on div "Tell us more about your payment Enter payment amount SGD 5,320.30 5320.30 Recip…" at bounding box center [546, 796] width 1092 height 1427
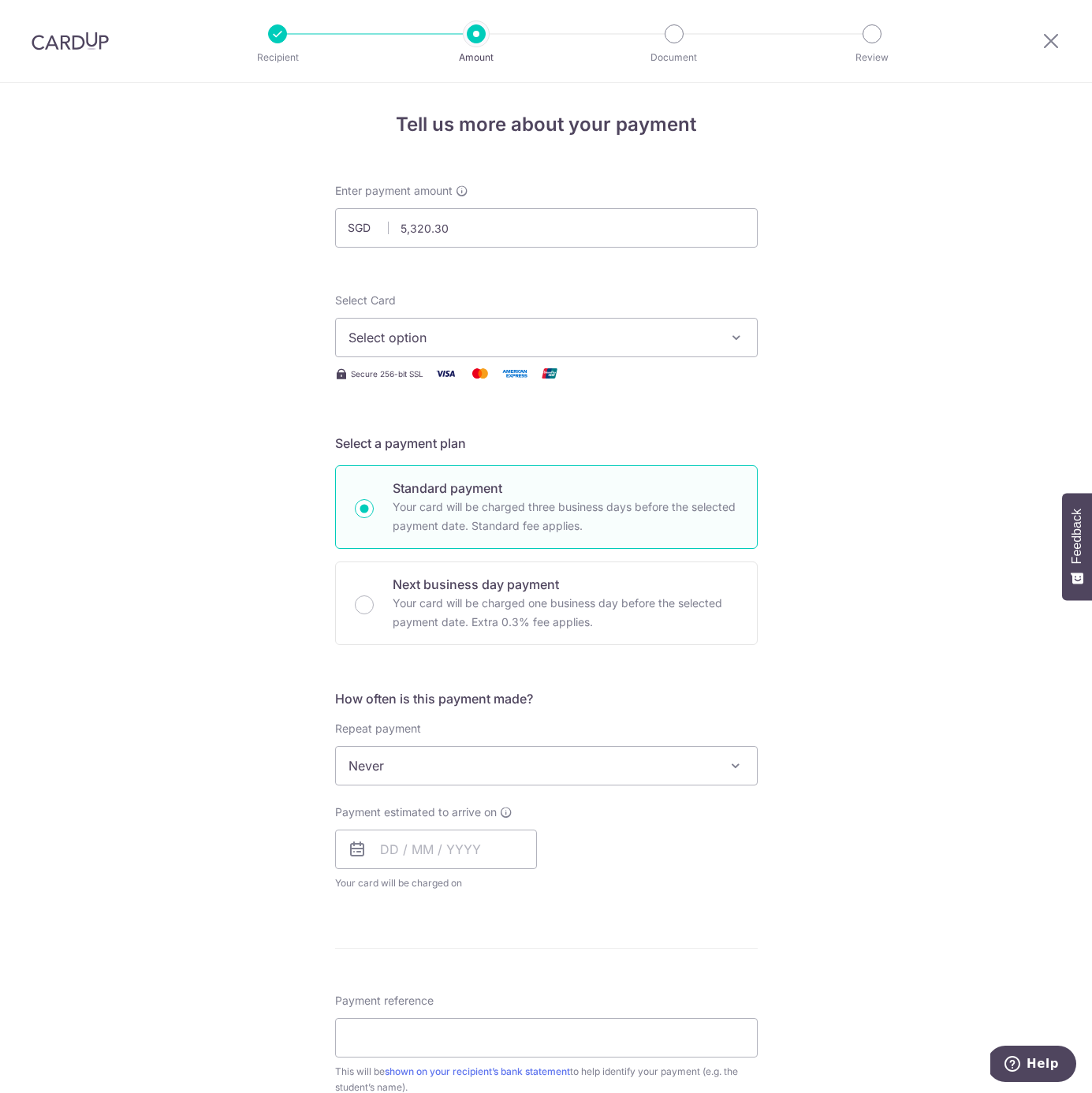
click at [419, 349] on button "Select option" at bounding box center [547, 337] width 423 height 39
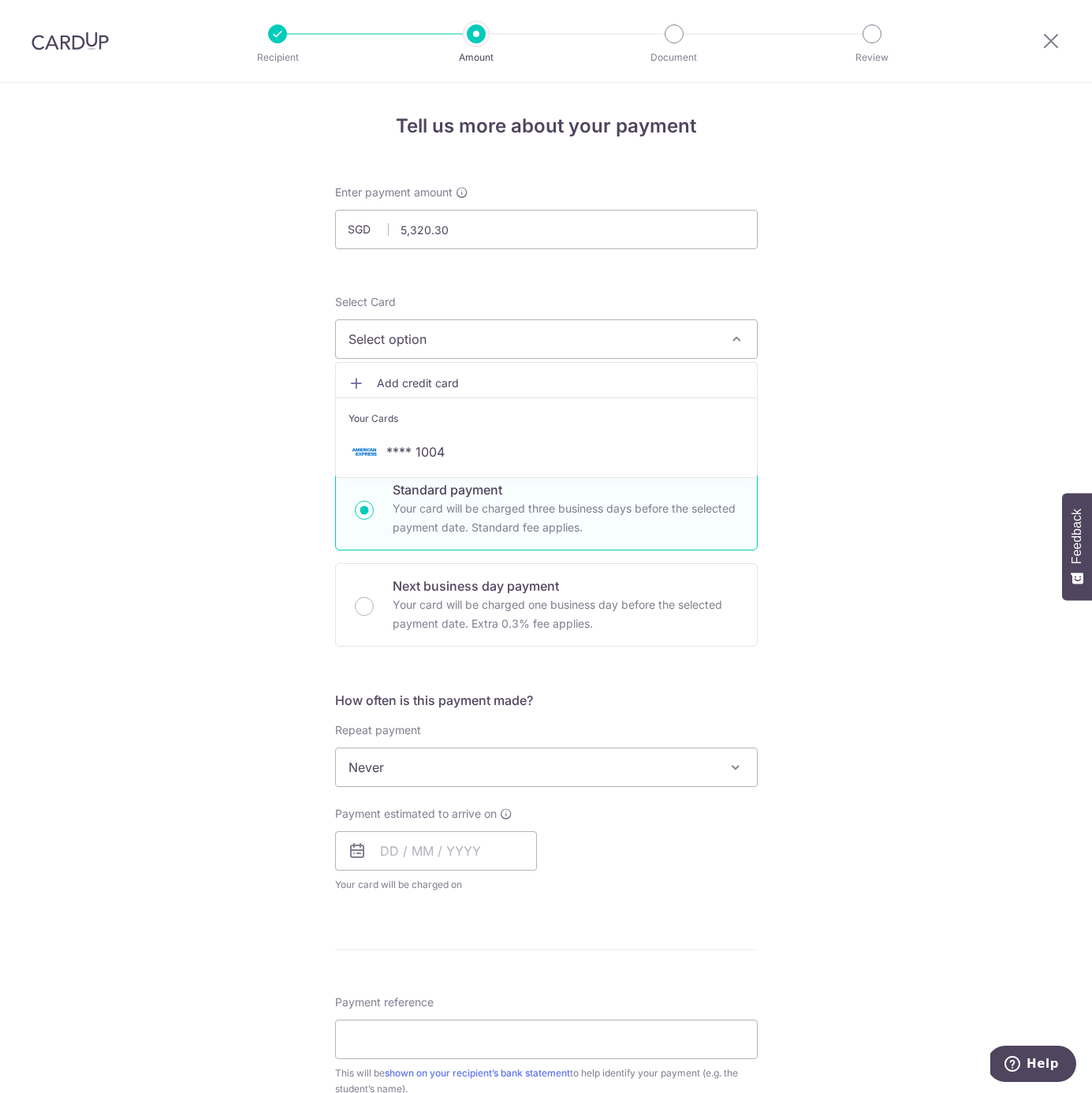
click at [434, 379] on span "Add credit card" at bounding box center [560, 384] width 368 height 16
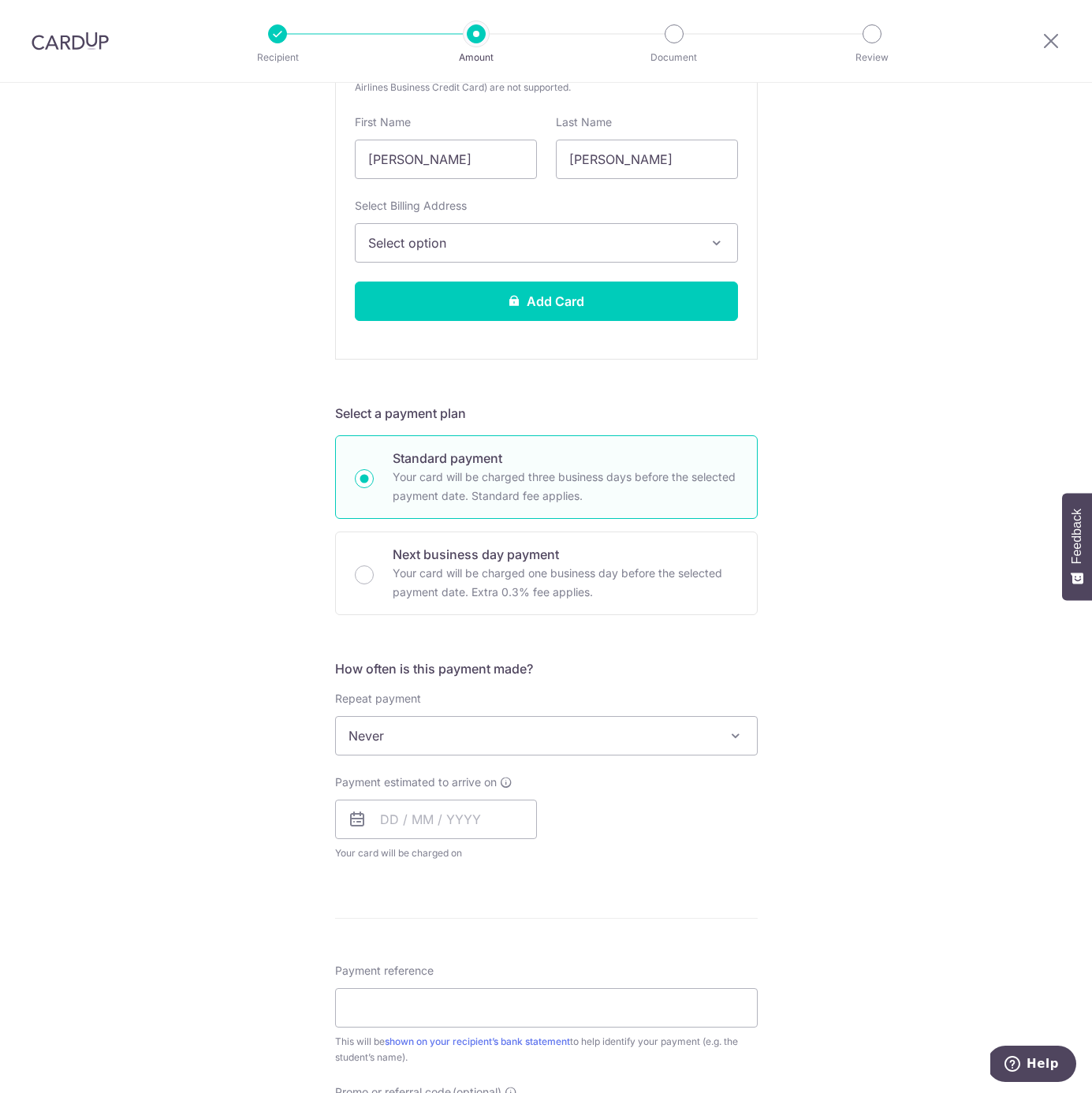
scroll to position [467, 0]
click at [597, 730] on div "Repeat payment Never Every week Every month Every quarter Every half a year Nev…" at bounding box center [547, 723] width 423 height 64
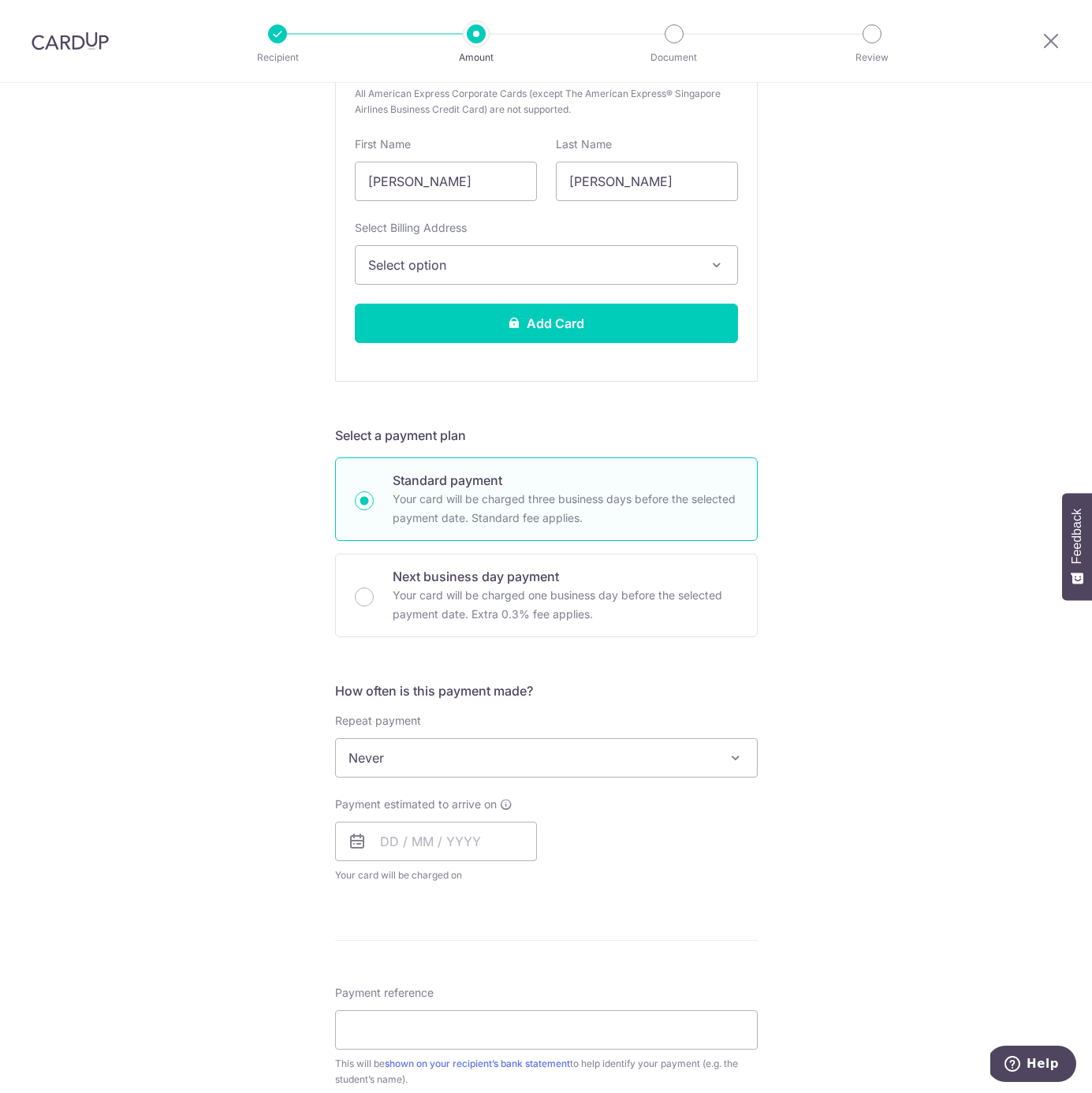
click at [864, 691] on div "Tell us more about your payment Enter payment amount SGD 5,320.30 5320.30 Recip…" at bounding box center [546, 557] width 1092 height 1881
